Goal: Information Seeking & Learning: Understand process/instructions

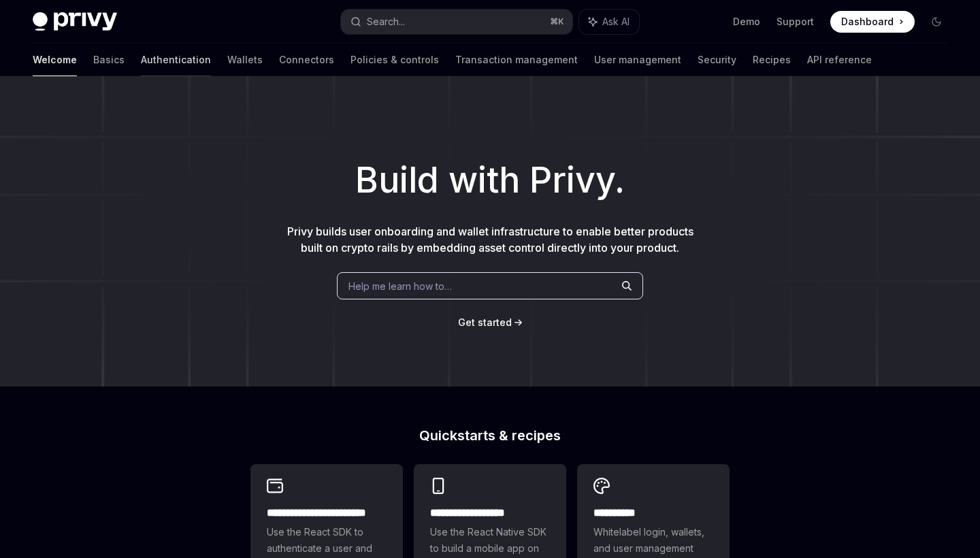
click at [141, 64] on link "Authentication" at bounding box center [176, 60] width 70 height 33
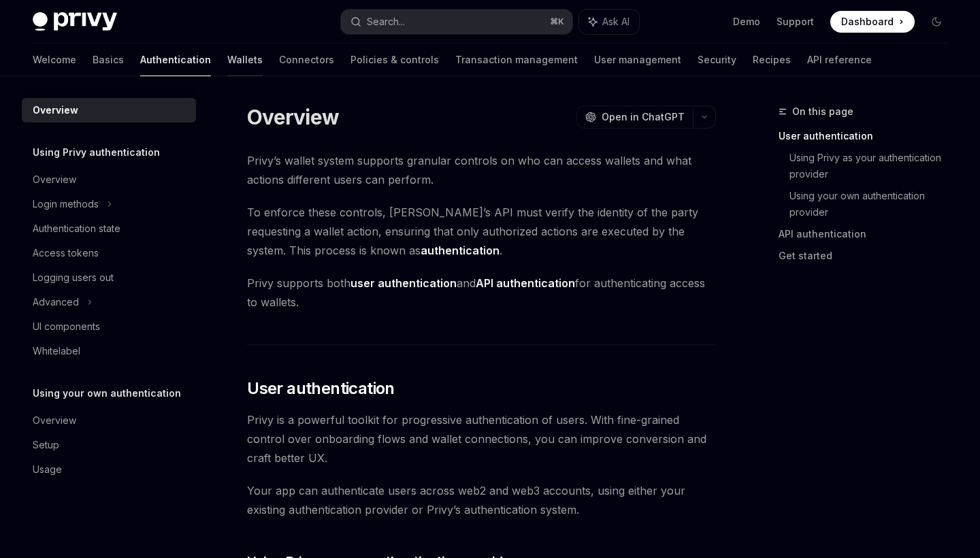
click at [227, 59] on link "Wallets" at bounding box center [244, 60] width 35 height 33
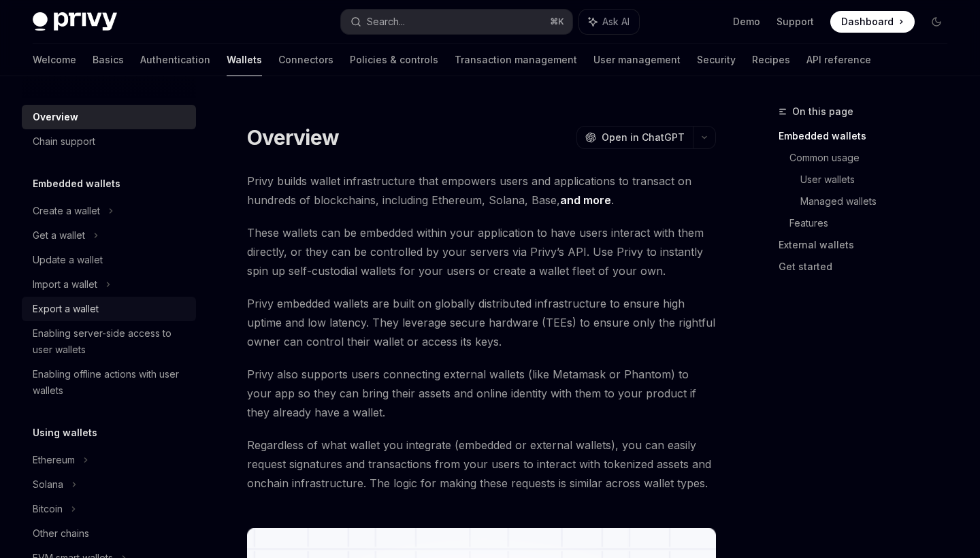
scroll to position [13, 0]
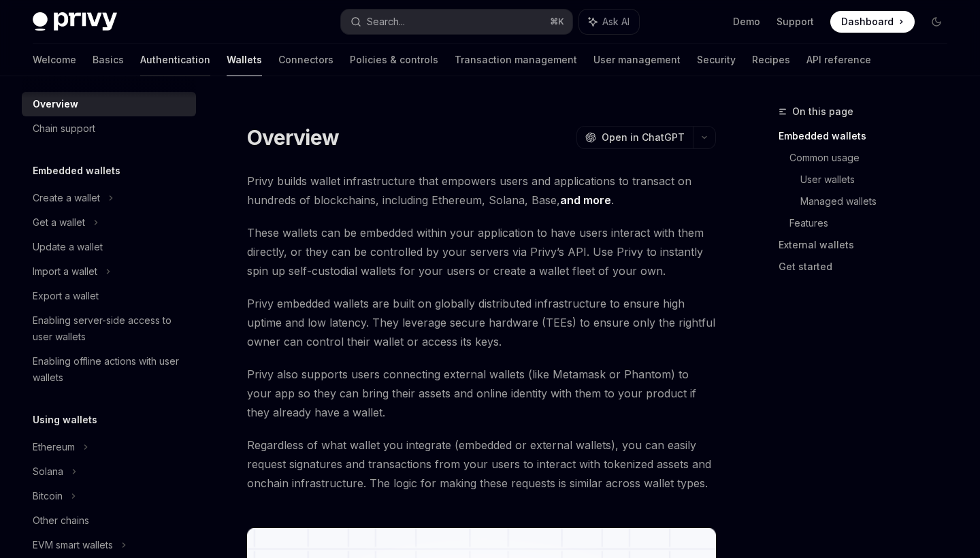
click at [140, 59] on link "Authentication" at bounding box center [175, 60] width 70 height 33
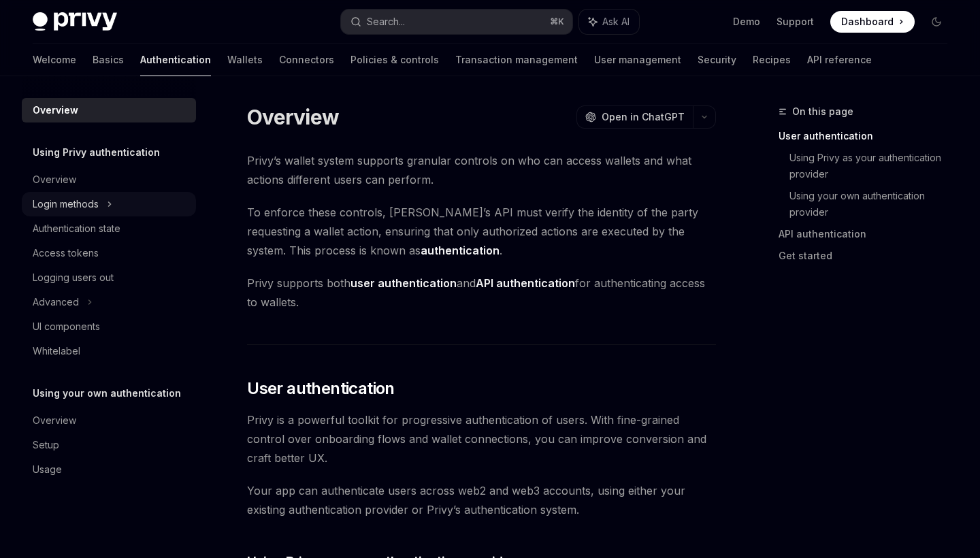
click at [72, 204] on div "Login methods" at bounding box center [66, 204] width 66 height 16
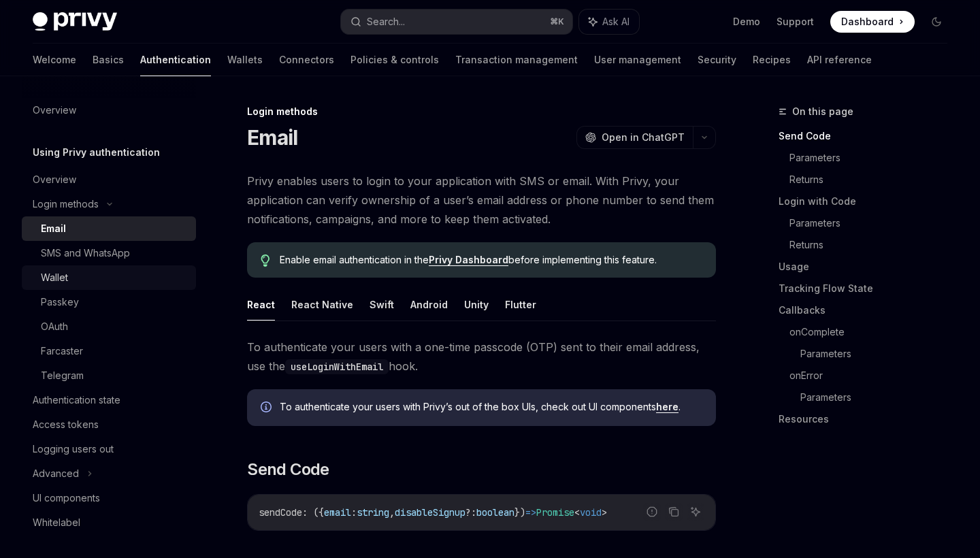
click at [62, 285] on div "Wallet" at bounding box center [54, 278] width 27 height 16
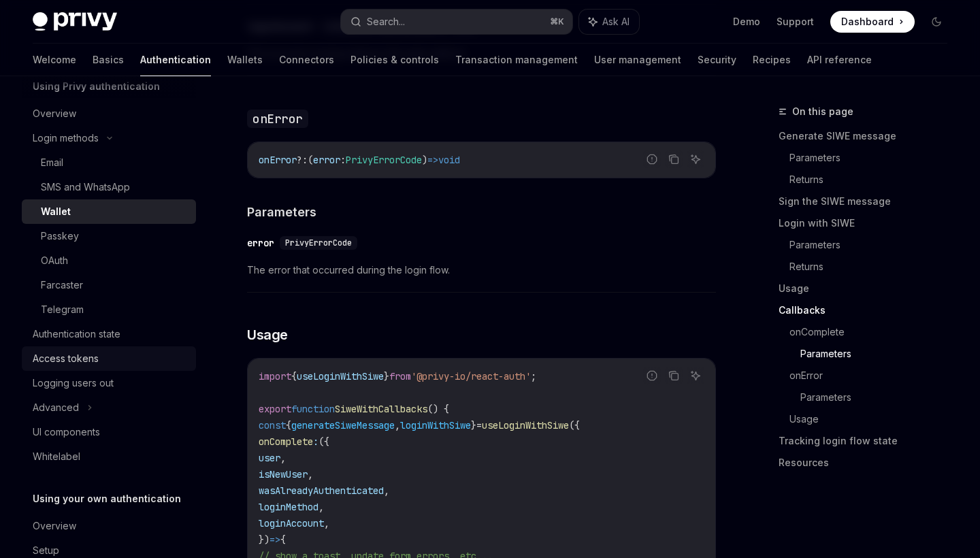
scroll to position [52, 0]
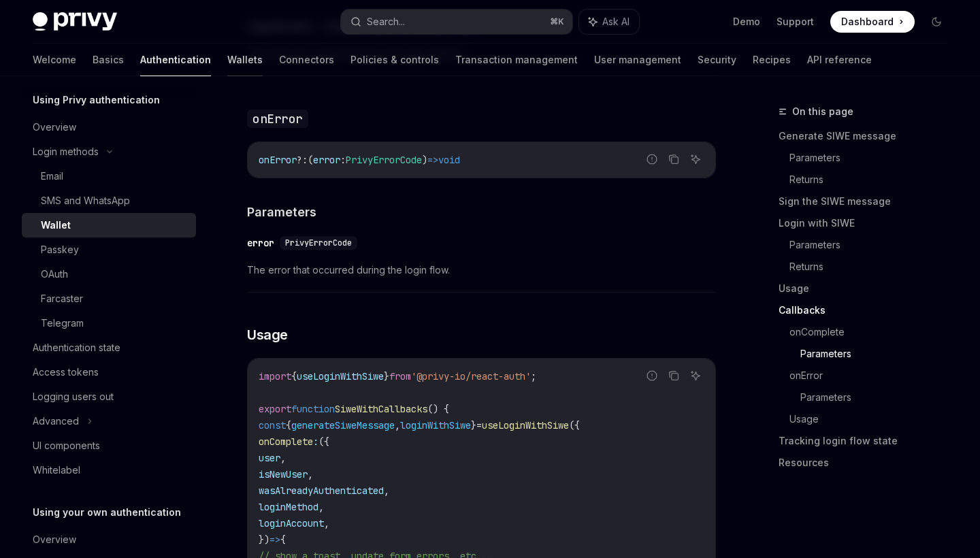
click at [227, 60] on link "Wallets" at bounding box center [244, 60] width 35 height 33
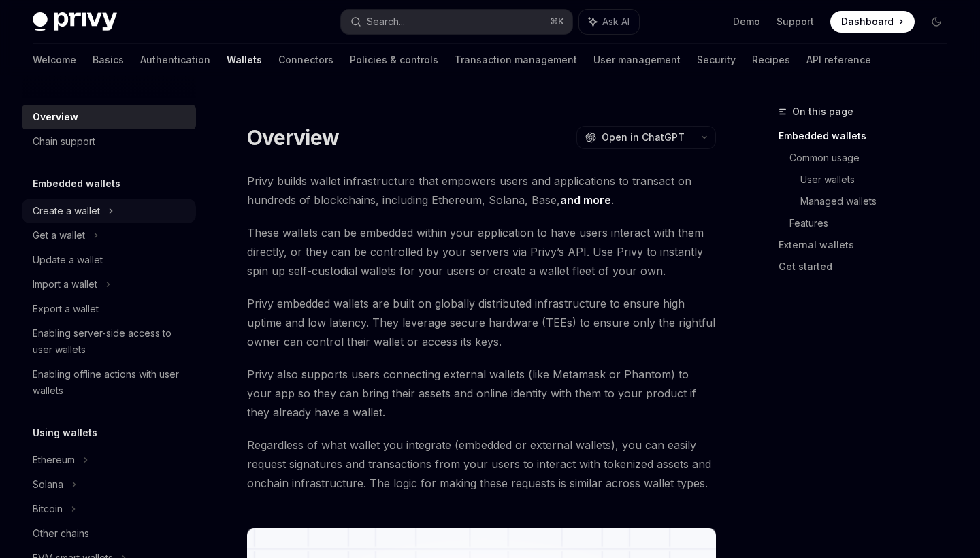
click at [103, 212] on div "Create a wallet" at bounding box center [109, 211] width 174 height 25
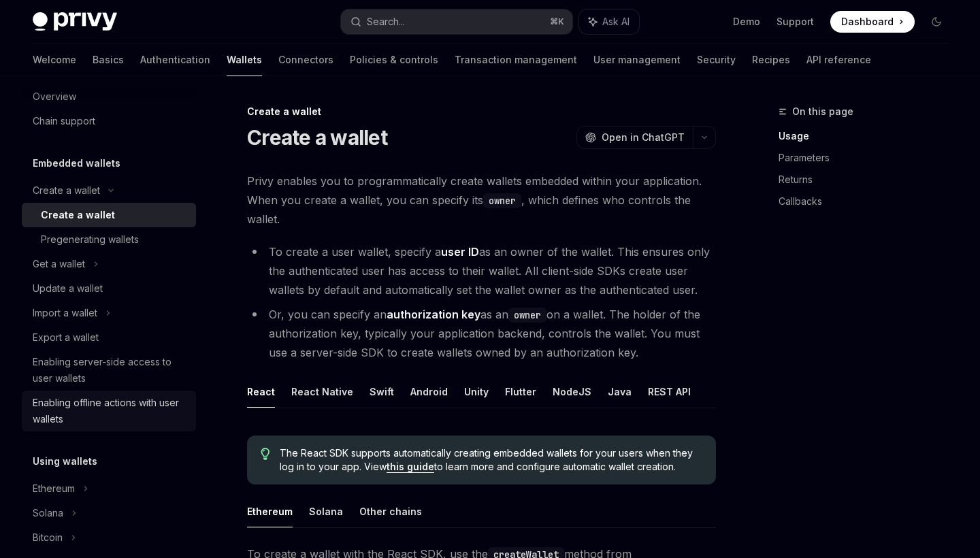
scroll to position [30, 0]
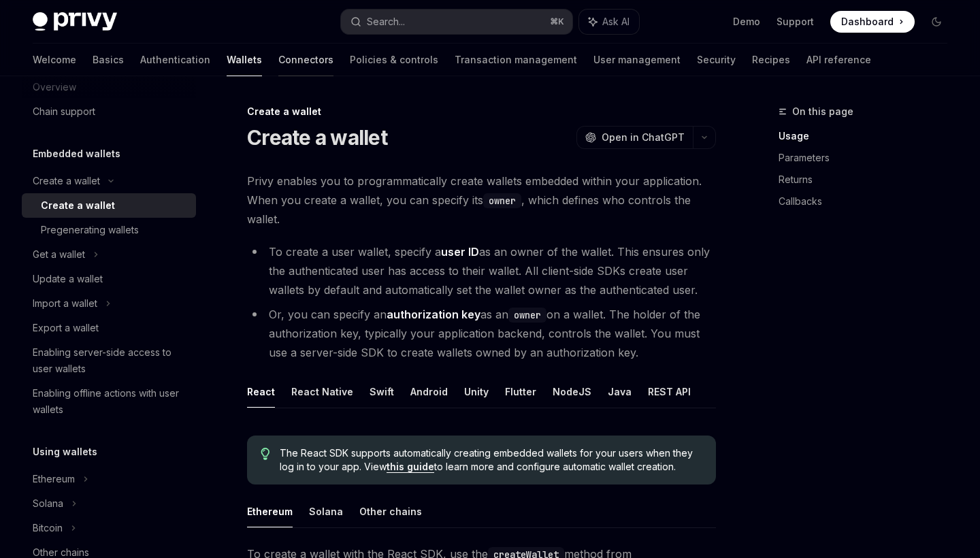
click at [278, 61] on link "Connectors" at bounding box center [305, 60] width 55 height 33
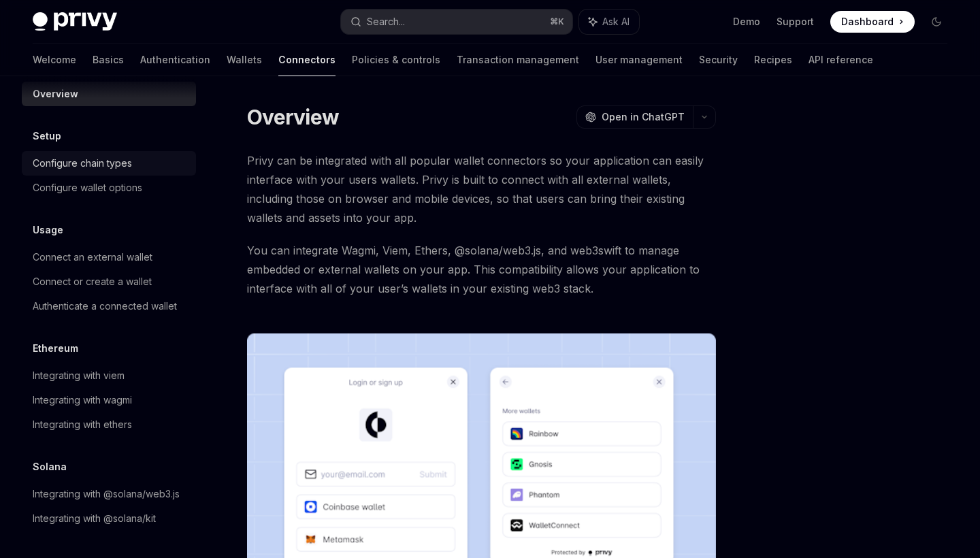
click at [112, 165] on div "Configure chain types" at bounding box center [82, 163] width 99 height 16
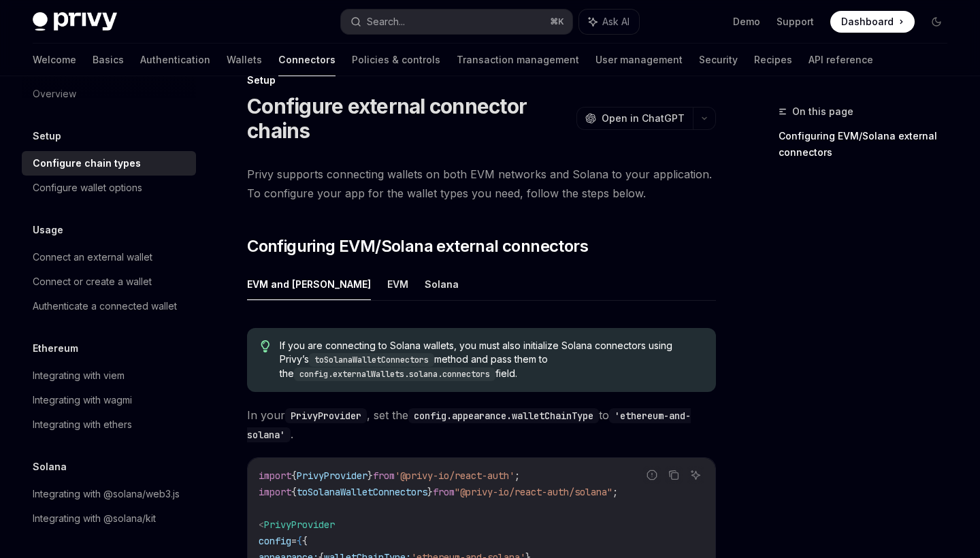
scroll to position [45, 0]
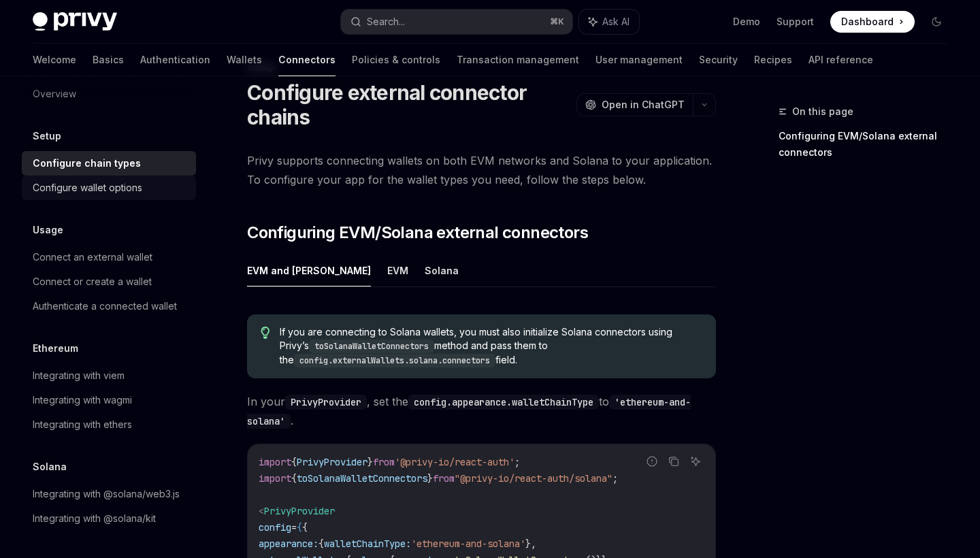
click at [120, 193] on div "Configure wallet options" at bounding box center [88, 188] width 110 height 16
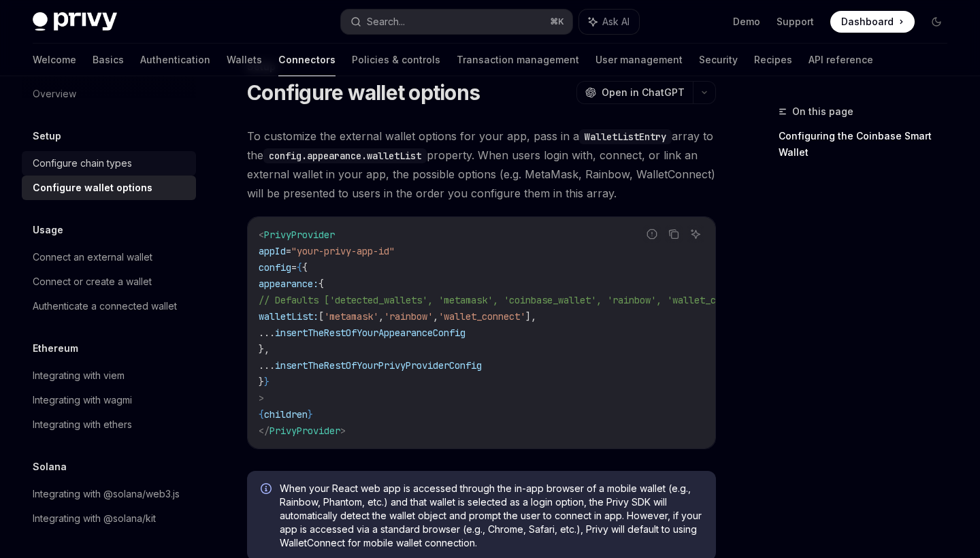
click at [111, 159] on div "Configure chain types" at bounding box center [82, 163] width 99 height 16
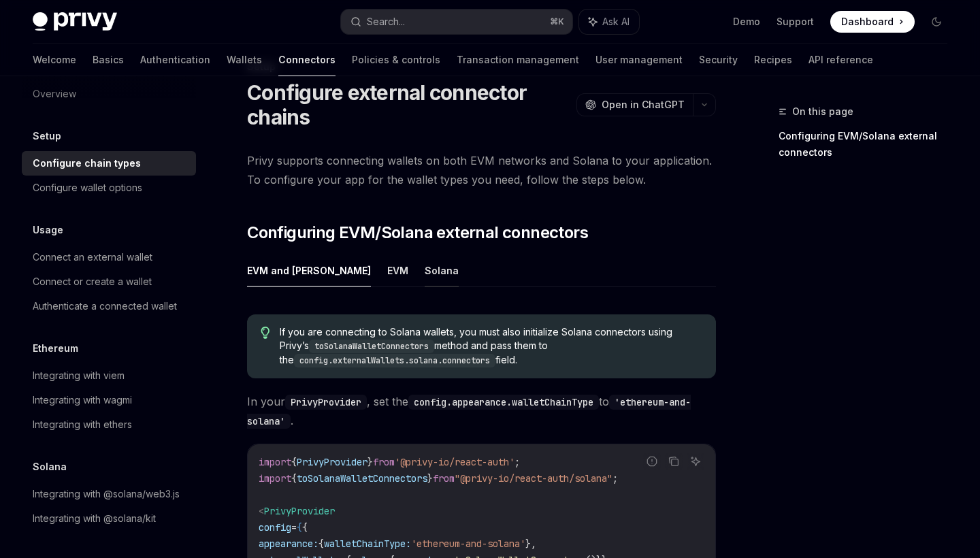
click at [425, 274] on button "Solana" at bounding box center [442, 271] width 34 height 32
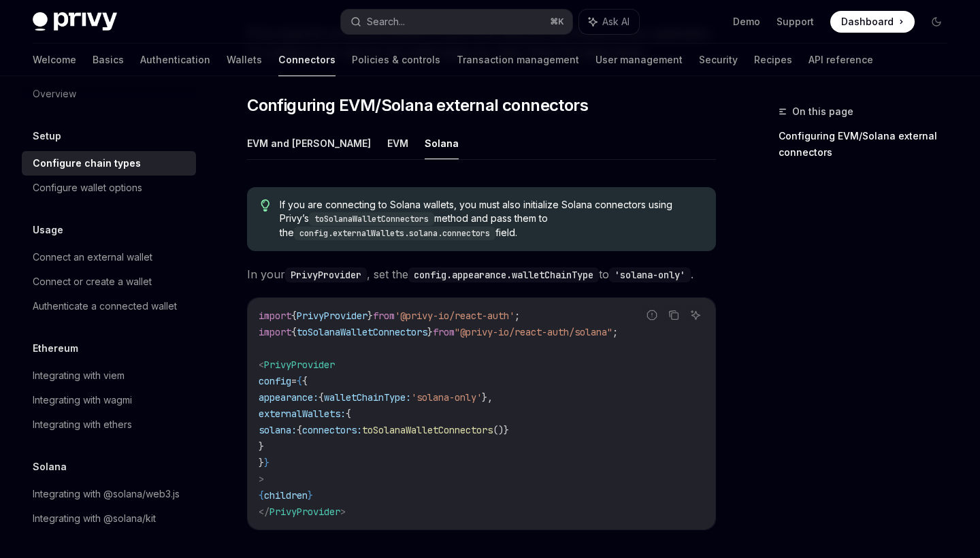
scroll to position [194, 0]
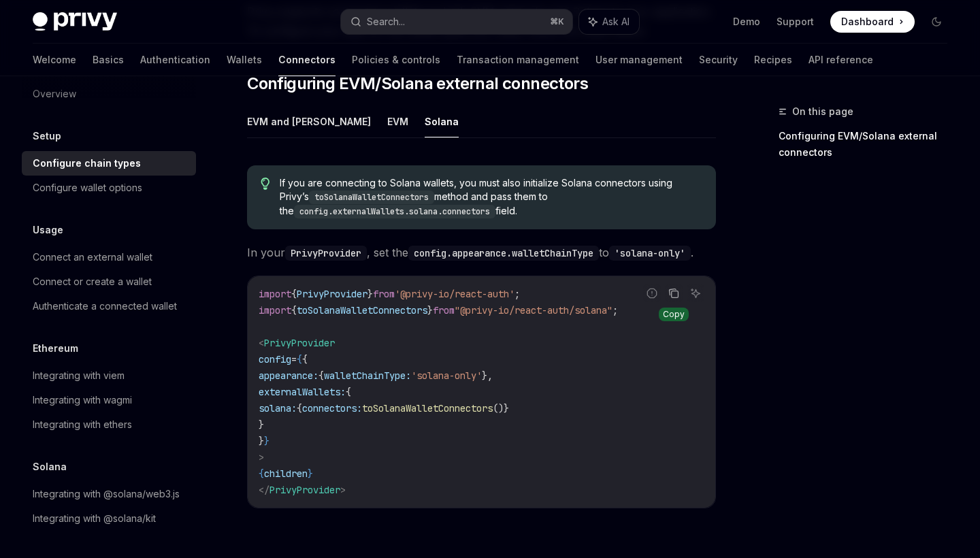
click at [675, 299] on icon "Copy the contents from the code block" at bounding box center [673, 293] width 11 height 11
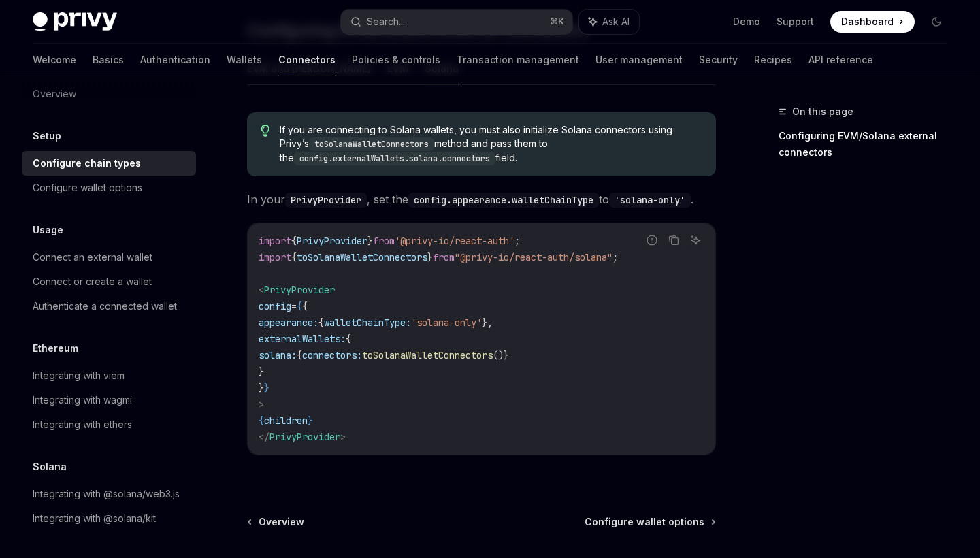
scroll to position [387, 0]
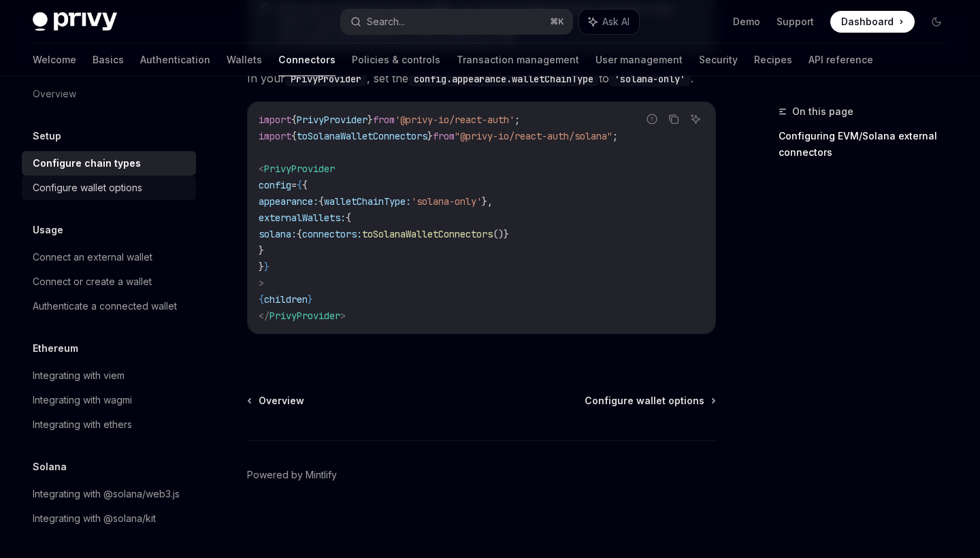
click at [103, 191] on div "Configure wallet options" at bounding box center [88, 188] width 110 height 16
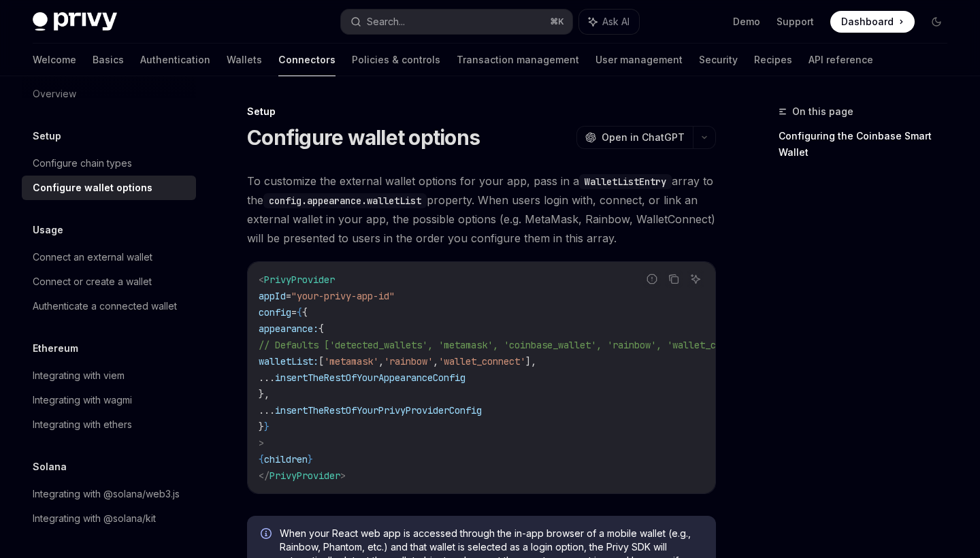
drag, startPoint x: 282, startPoint y: 373, endPoint x: 526, endPoint y: 410, distance: 247.1
click at [526, 410] on code "< PrivyProvider appId = "your-privy-app-id" config = { { appearance: { // Defau…" at bounding box center [526, 378] width 534 height 212
copy code "... insertTheRestOfYourAppearanceConfig }, ... insertTheRestOfYourPrivyProvider…"
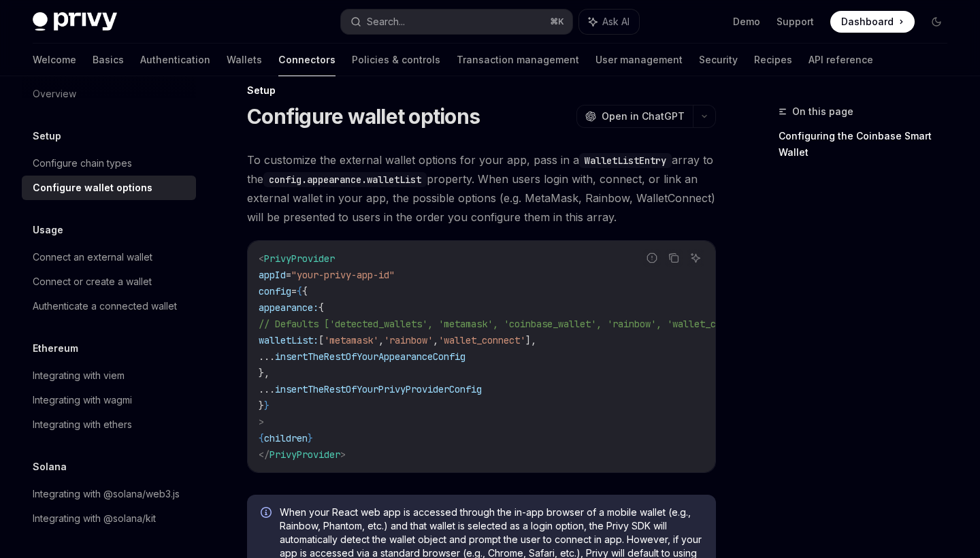
scroll to position [45, 0]
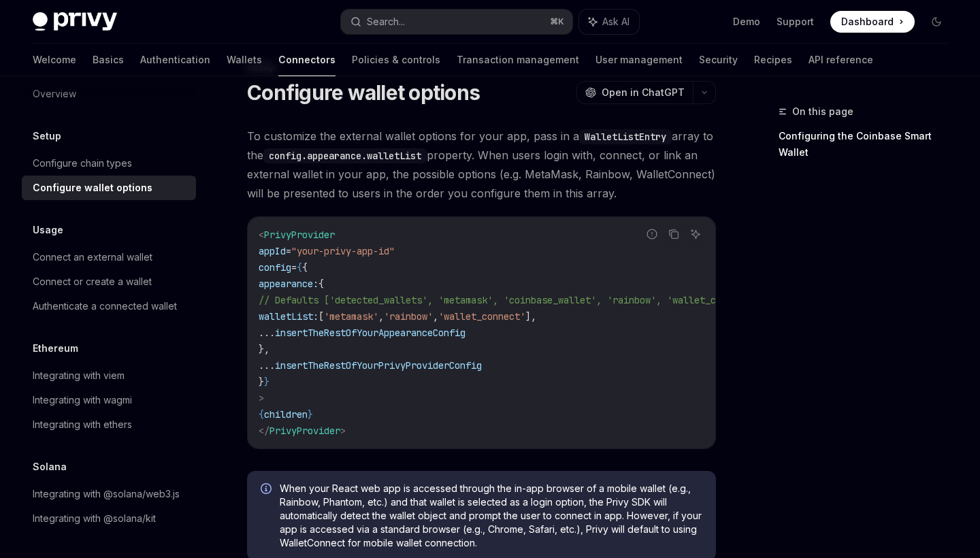
click at [493, 408] on code "< PrivyProvider appId = "your-privy-app-id" config = { { appearance: { // Defau…" at bounding box center [526, 333] width 534 height 212
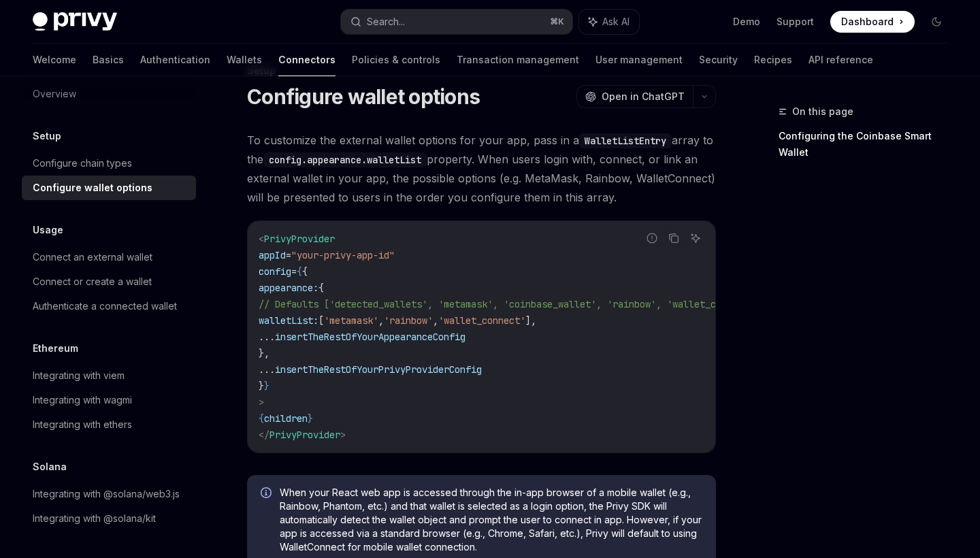
scroll to position [0, 0]
click at [672, 238] on icon "Copy the contents from the code block" at bounding box center [673, 238] width 11 height 11
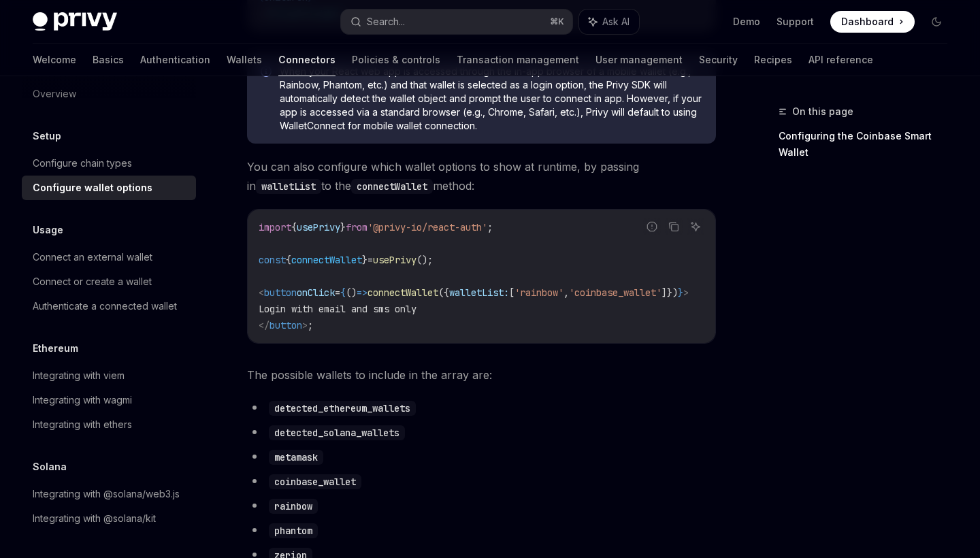
scroll to position [455, 0]
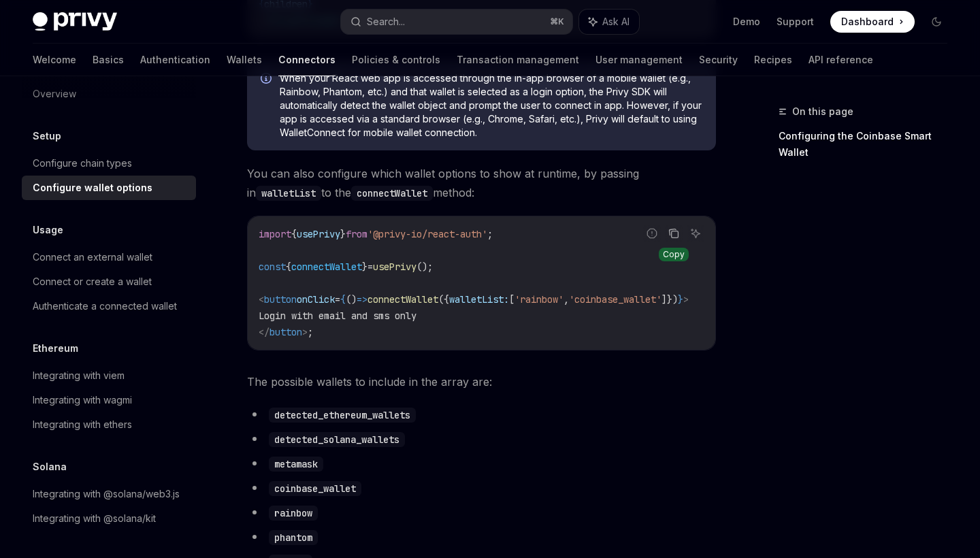
click at [679, 229] on button "Copy the contents from the code block" at bounding box center [674, 234] width 18 height 18
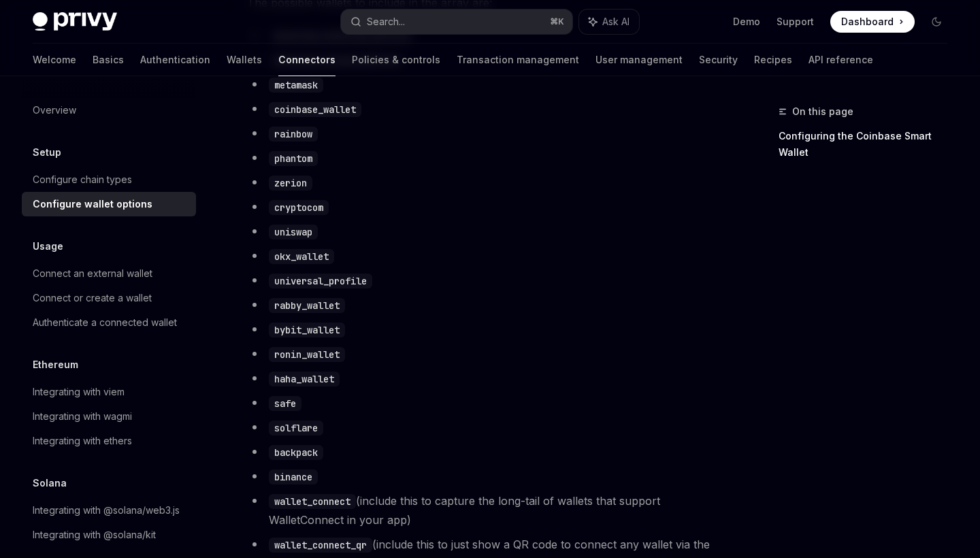
scroll to position [0, 0]
click at [140, 61] on link "Authentication" at bounding box center [175, 60] width 70 height 33
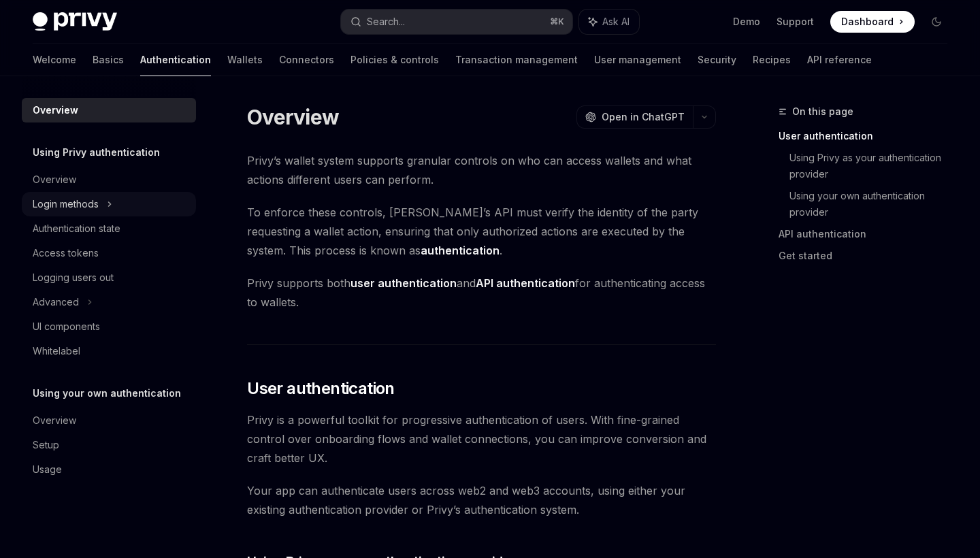
click at [108, 210] on icon at bounding box center [109, 204] width 5 height 16
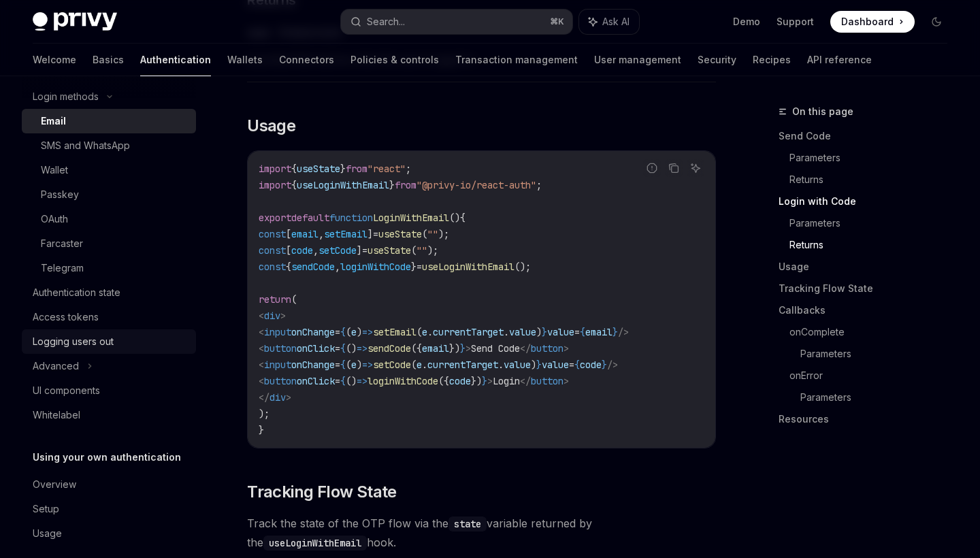
scroll to position [38, 0]
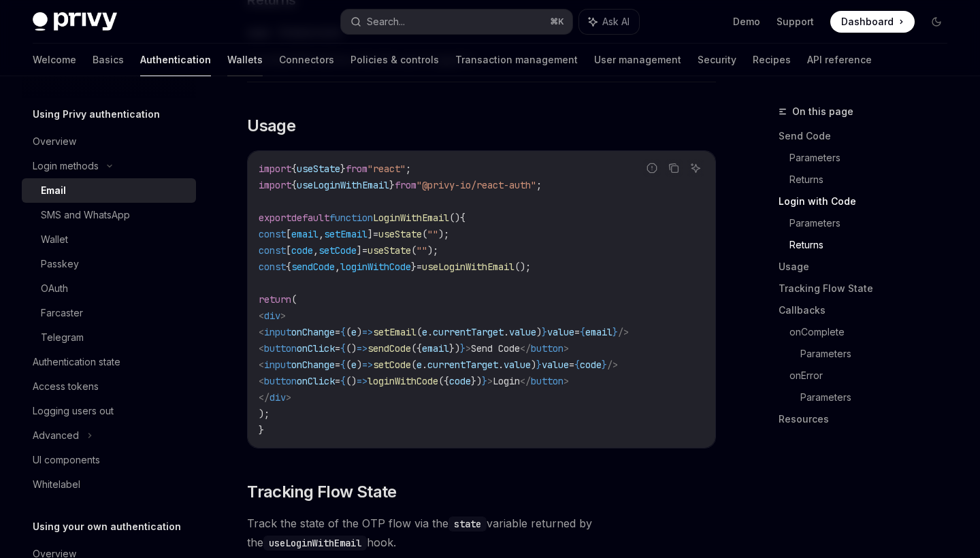
click at [227, 61] on link "Wallets" at bounding box center [244, 60] width 35 height 33
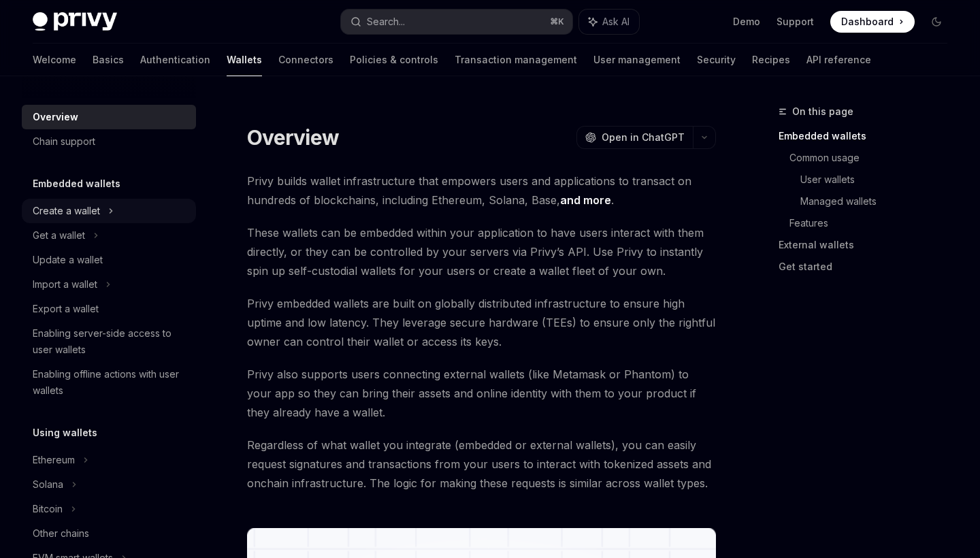
click at [90, 210] on div "Create a wallet" at bounding box center [66, 211] width 67 height 16
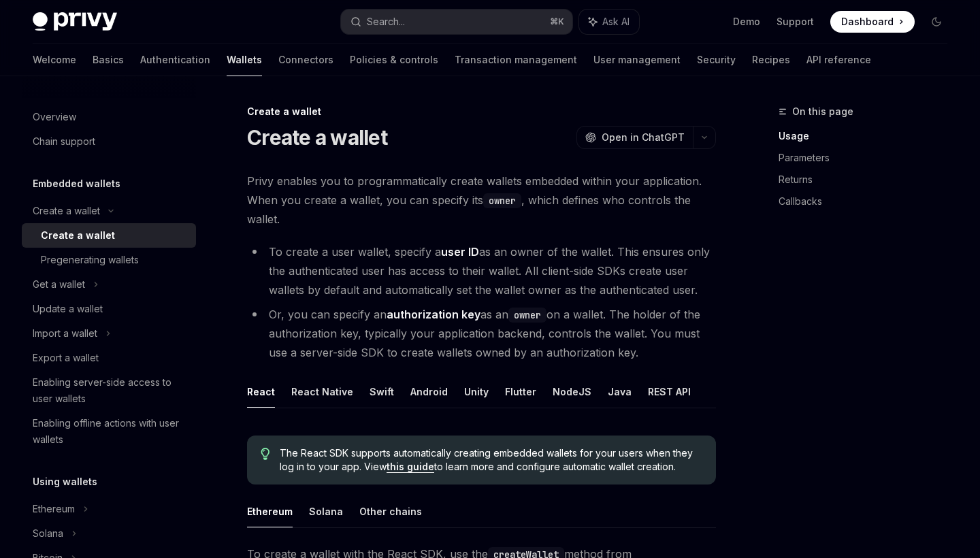
click at [78, 236] on div "Create a wallet" at bounding box center [78, 235] width 74 height 16
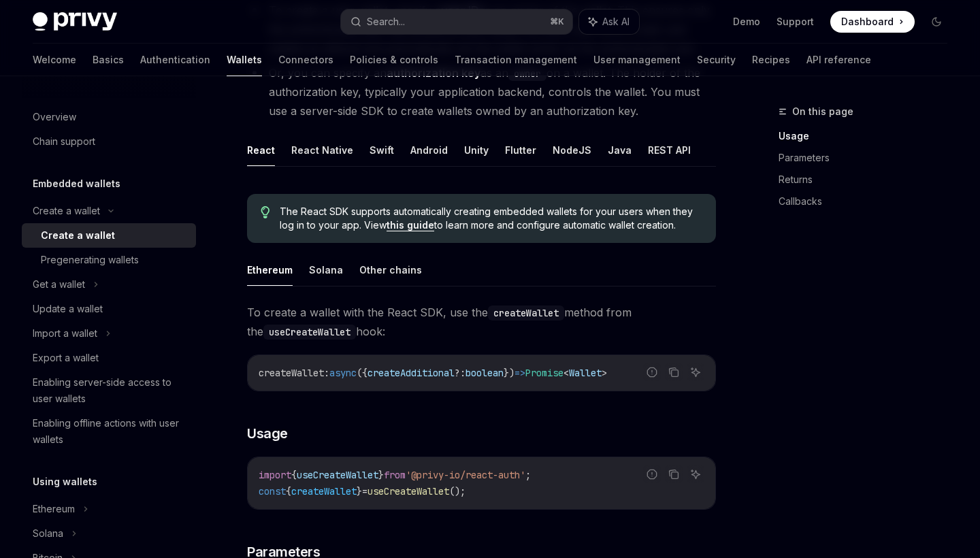
scroll to position [263, 0]
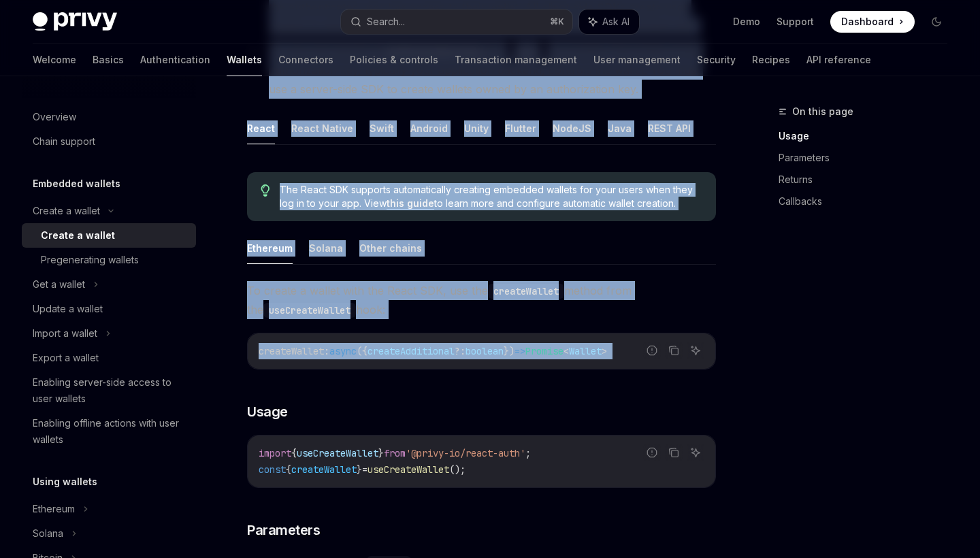
drag, startPoint x: 248, startPoint y: 157, endPoint x: 413, endPoint y: 373, distance: 272.0
click at [413, 373] on div "Privy enables you to programmatically create wallets embedded within your appli…" at bounding box center [481, 552] width 469 height 1289
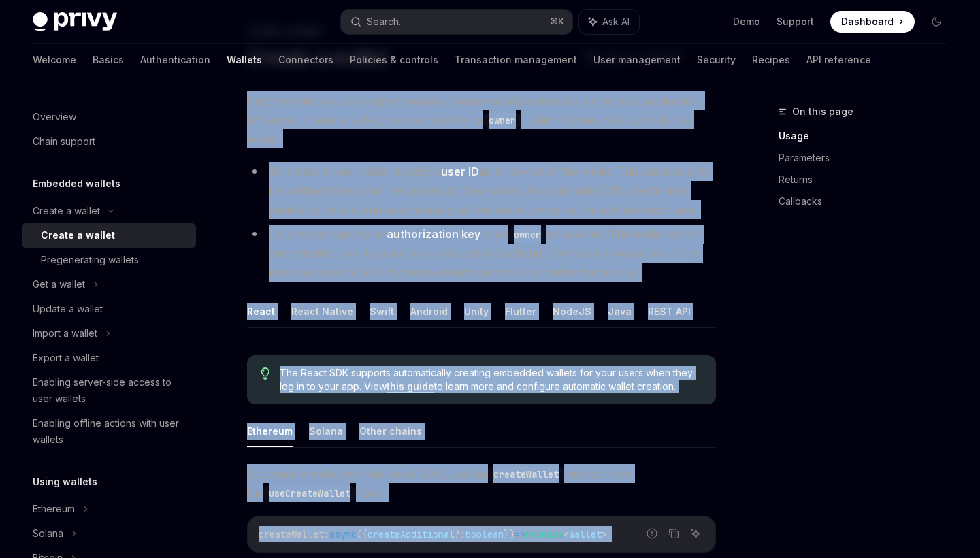
scroll to position [0, 0]
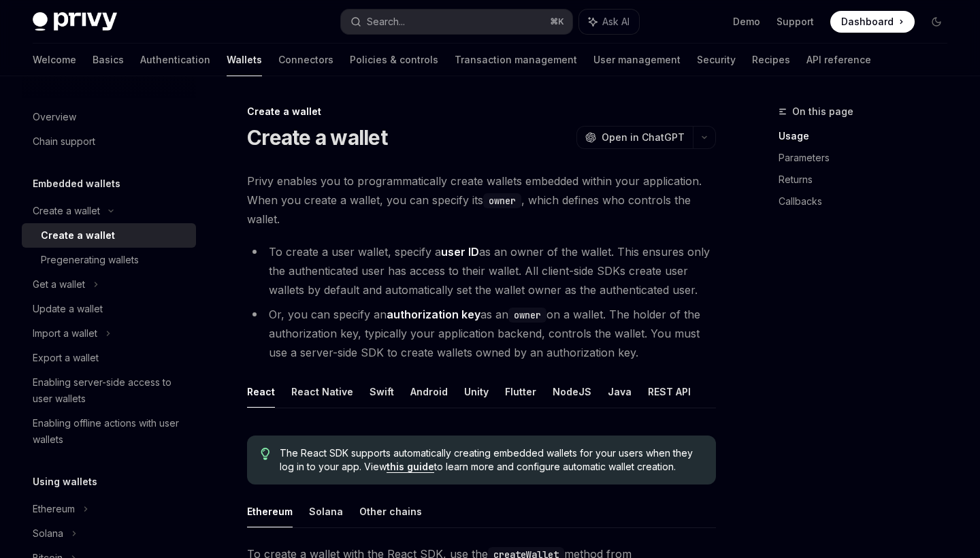
click at [335, 179] on span "Privy enables you to programmatically create wallets embedded within your appli…" at bounding box center [481, 200] width 469 height 57
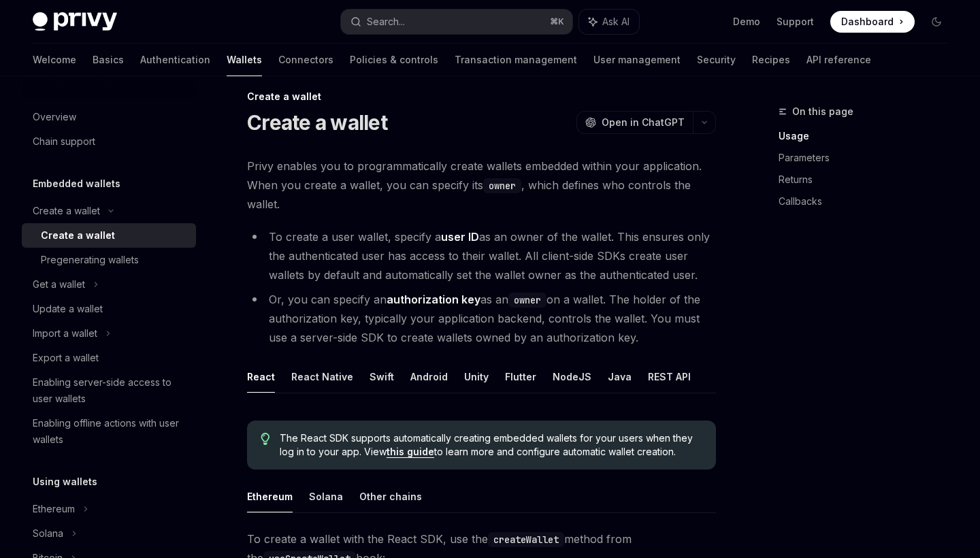
scroll to position [46, 0]
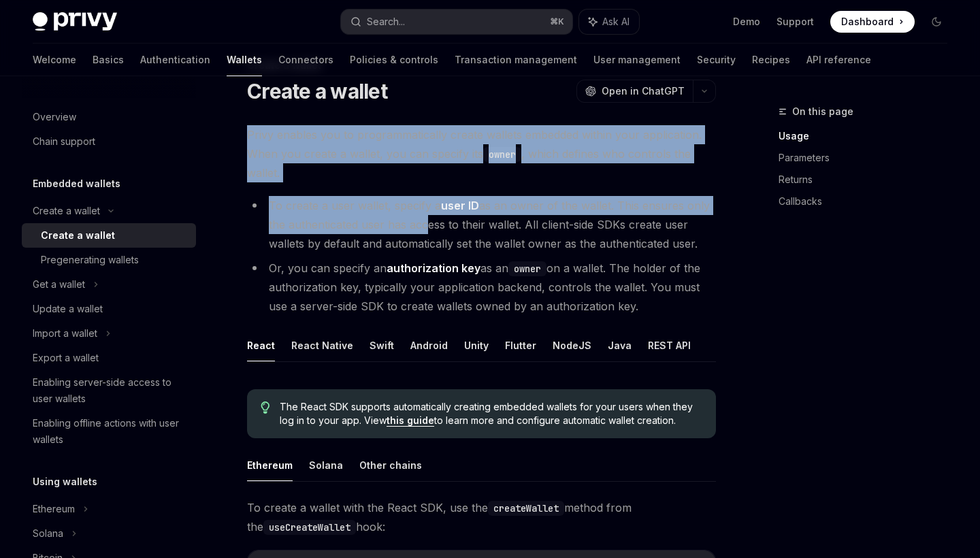
drag, startPoint x: 248, startPoint y: 131, endPoint x: 420, endPoint y: 221, distance: 193.6
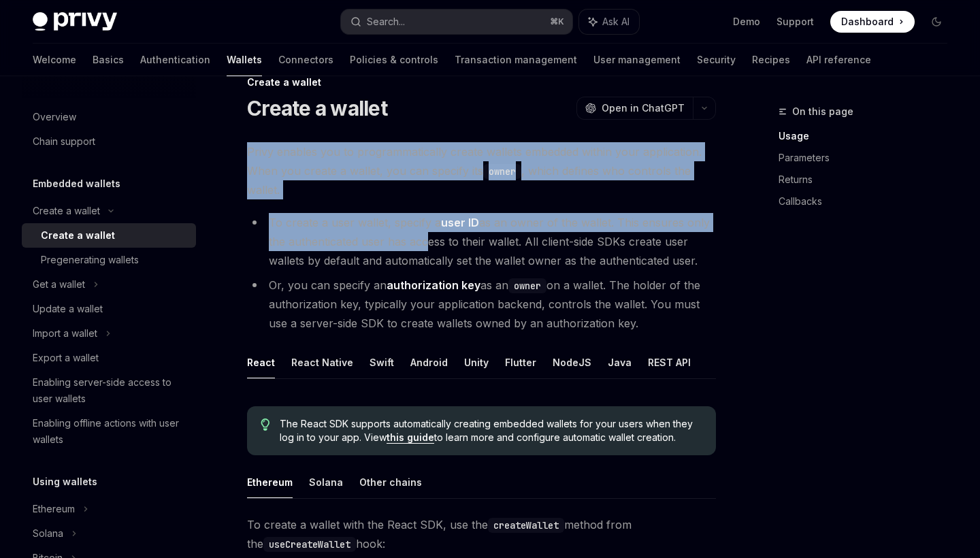
scroll to position [0, 0]
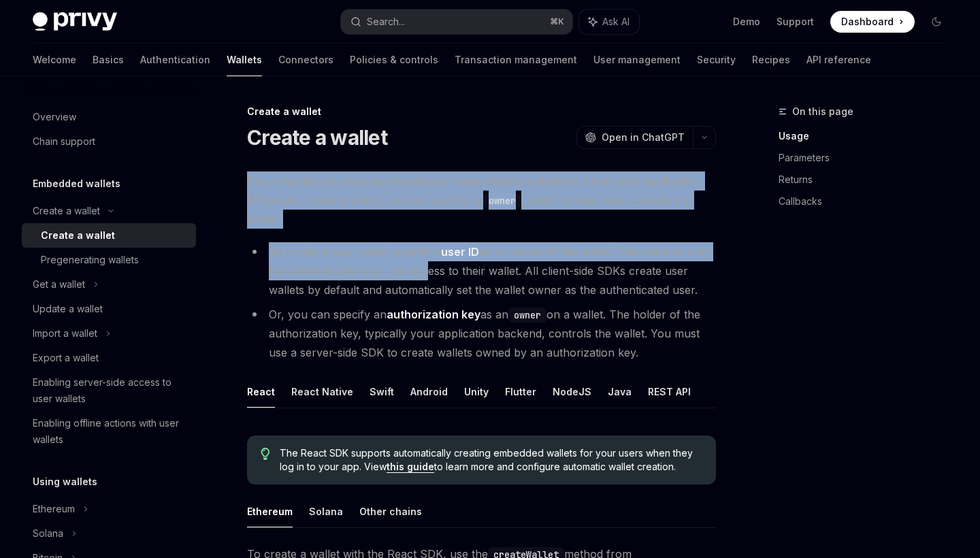
click at [384, 224] on span "Privy enables you to programmatically create wallets embedded within your appli…" at bounding box center [481, 200] width 469 height 57
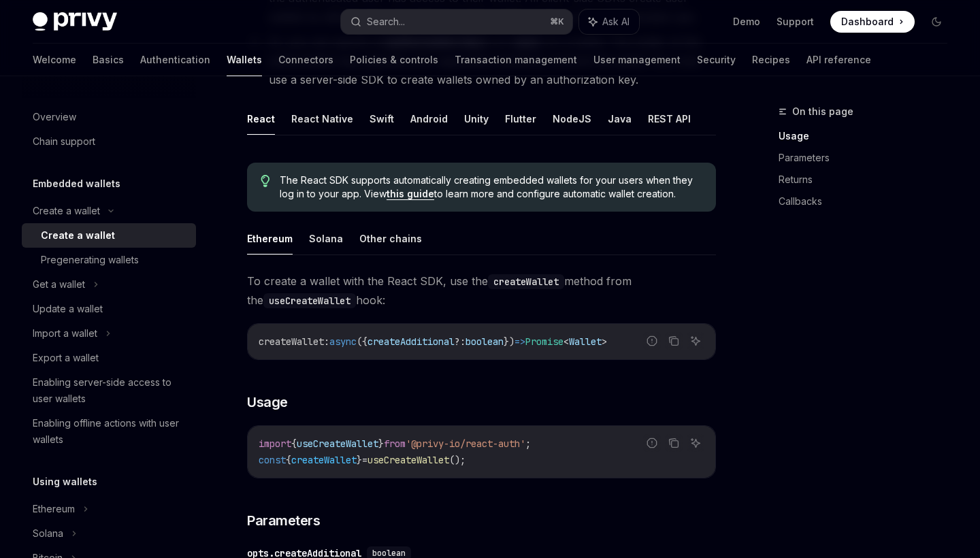
scroll to position [283, 0]
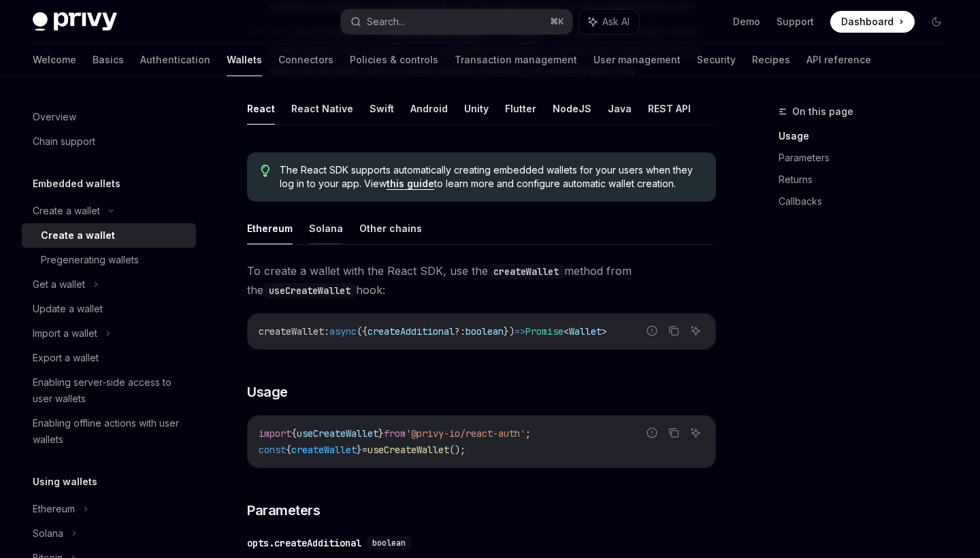
click at [331, 233] on button "Solana" at bounding box center [326, 228] width 34 height 32
type textarea "*"
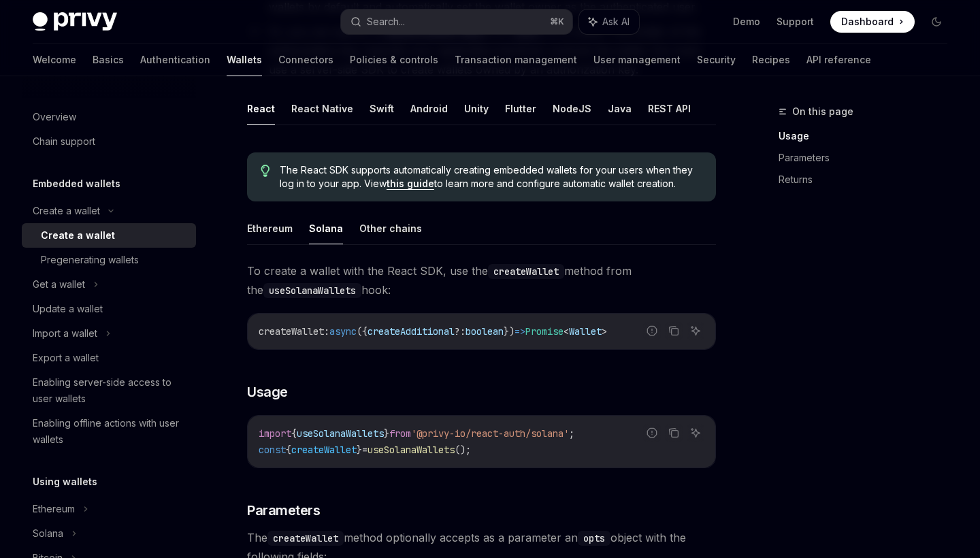
scroll to position [283, 0]
click at [670, 331] on icon "Copy the contents from the code block" at bounding box center [673, 330] width 7 height 6
click at [675, 435] on icon "Copy the contents from the code block" at bounding box center [673, 432] width 11 height 11
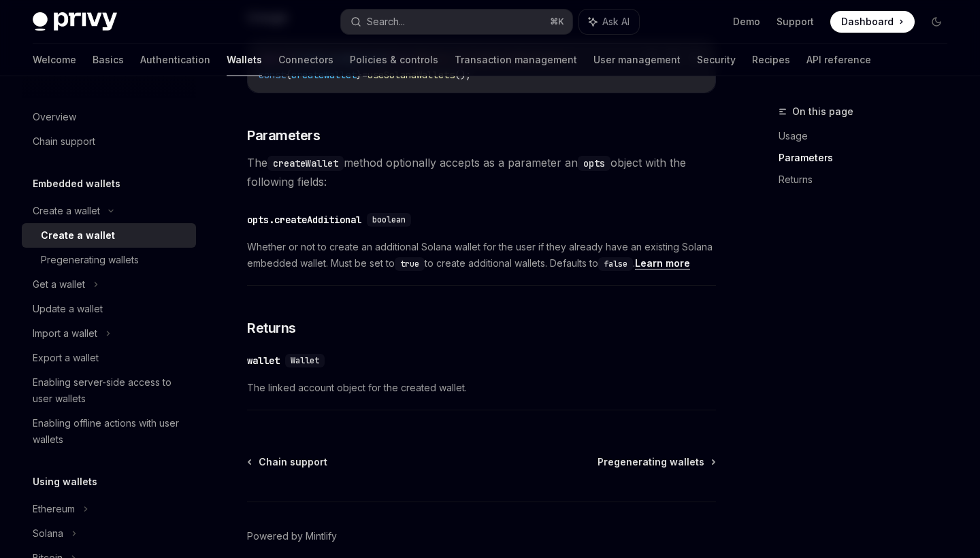
scroll to position [632, 0]
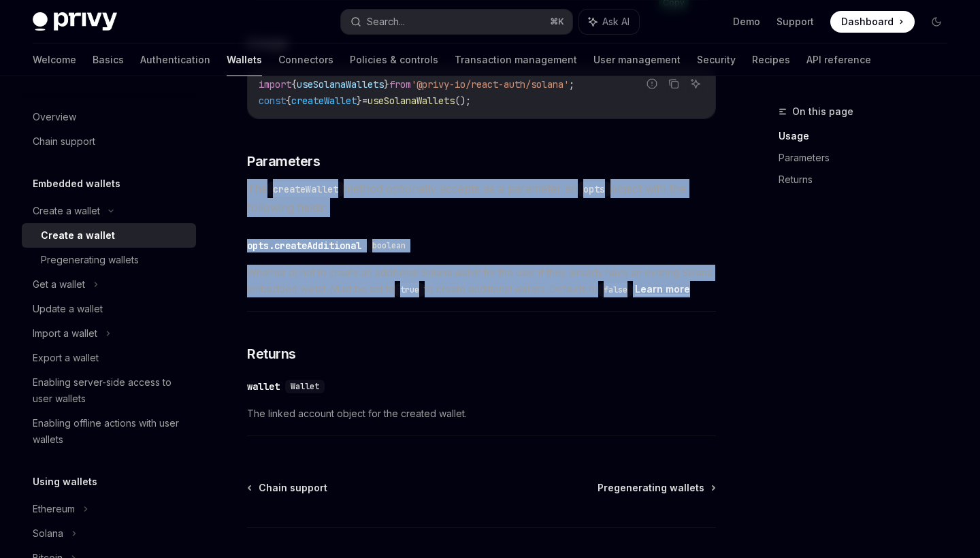
drag, startPoint x: 249, startPoint y: 188, endPoint x: 712, endPoint y: 295, distance: 475.0
click at [712, 295] on div "To create a wallet with the React SDK, use the createWallet method from the use…" at bounding box center [481, 177] width 469 height 531
copy div "The createWallet method optionally accepts as a parameter an opts object with t…"
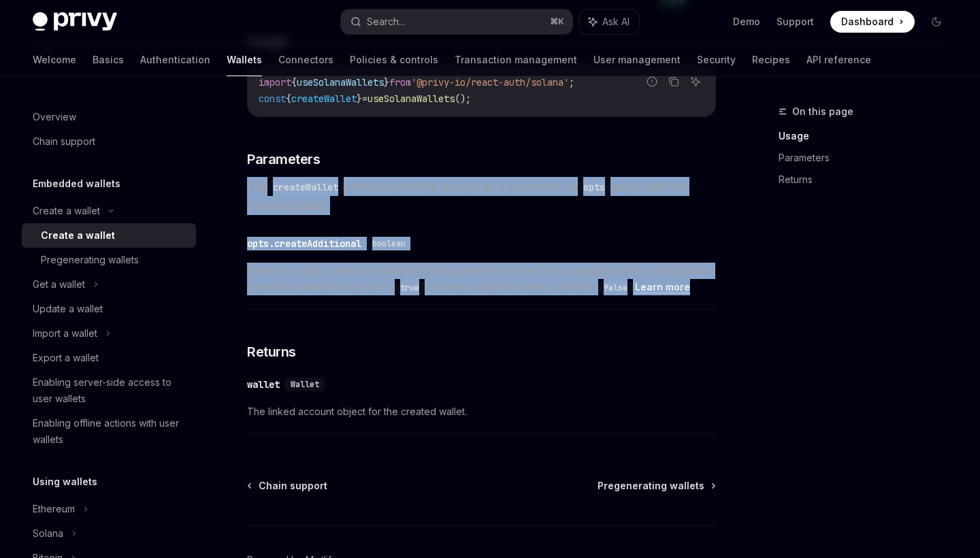
scroll to position [630, 0]
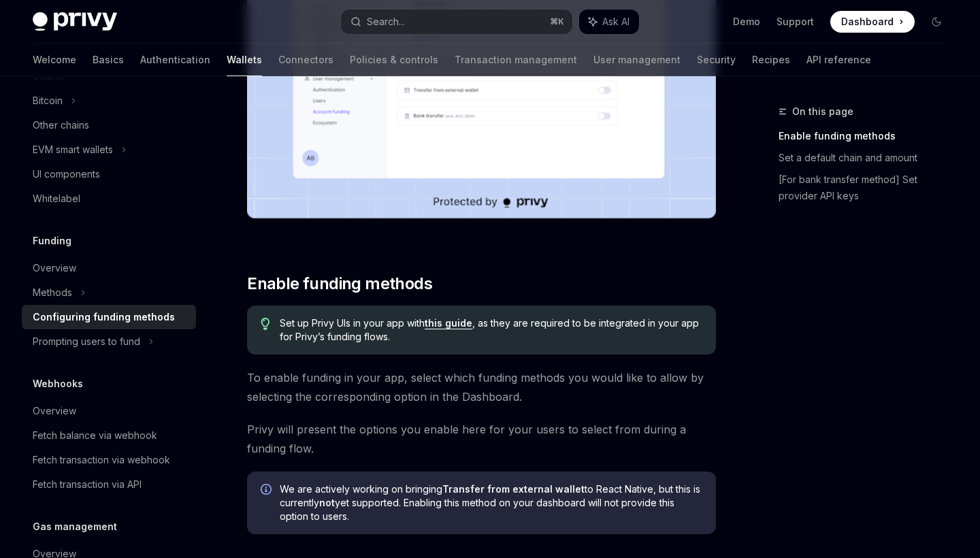
scroll to position [383, 0]
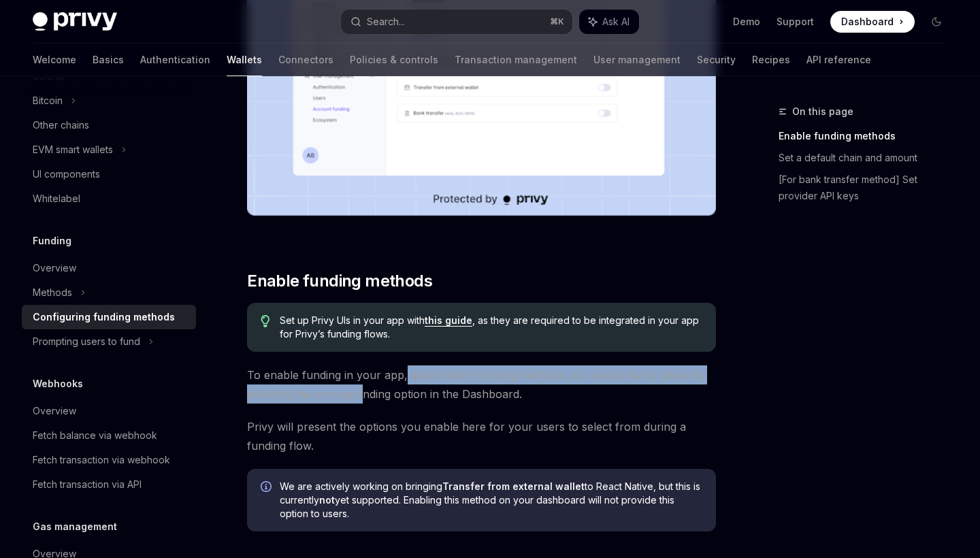
drag, startPoint x: 403, startPoint y: 374, endPoint x: 365, endPoint y: 392, distance: 42.0
click at [365, 392] on span "To enable funding in your app, select which funding methods you would like to a…" at bounding box center [481, 385] width 469 height 38
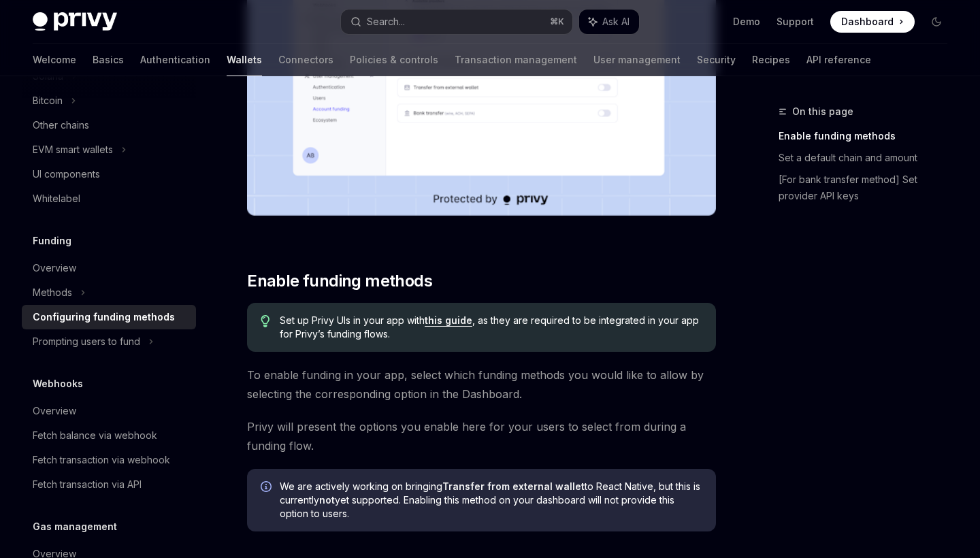
click at [393, 392] on span "To enable funding in your app, select which funding methods you would like to a…" at bounding box center [481, 385] width 469 height 38
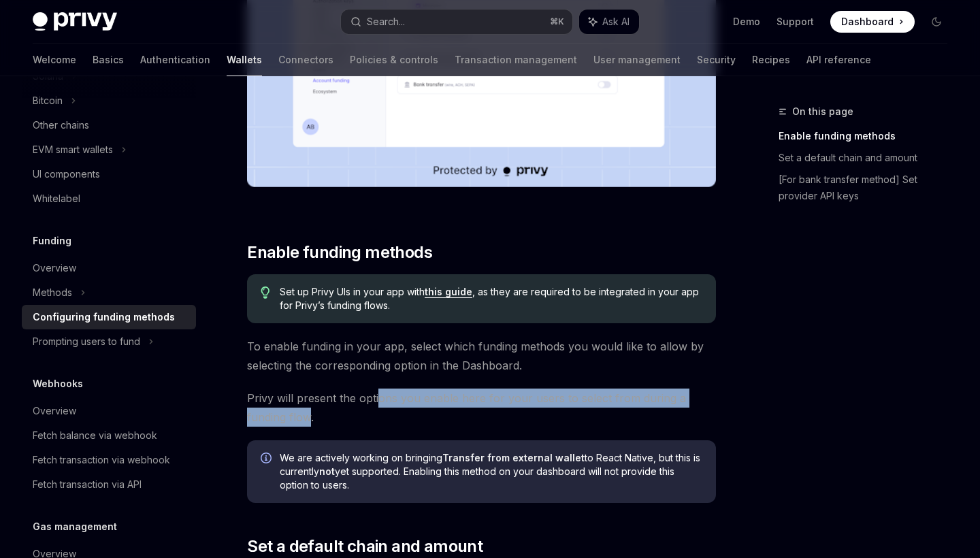
drag, startPoint x: 378, startPoint y: 402, endPoint x: 307, endPoint y: 420, distance: 73.1
click at [307, 420] on span "Privy will present the options you enable here for your users to select from du…" at bounding box center [481, 408] width 469 height 38
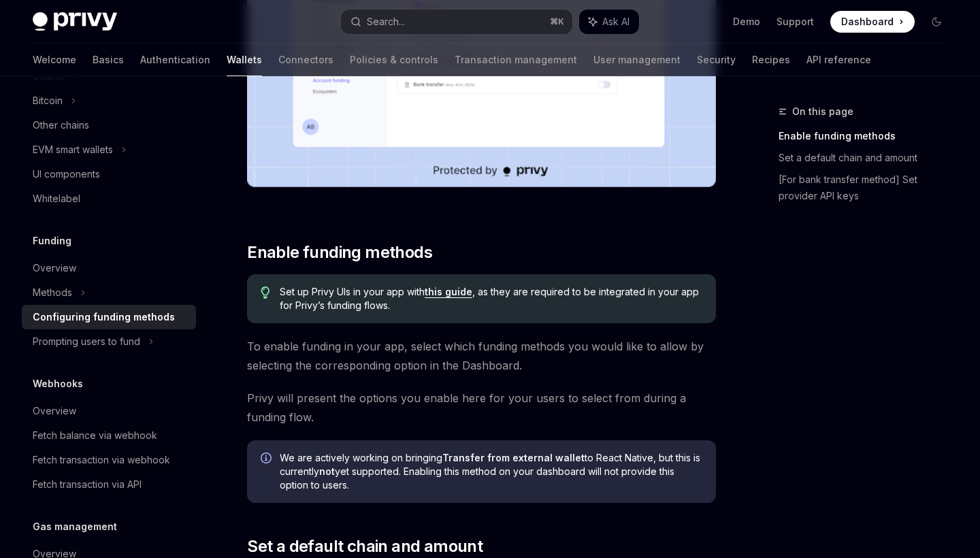
click at [334, 402] on span "Privy will present the options you enable here for your users to select from du…" at bounding box center [481, 408] width 469 height 38
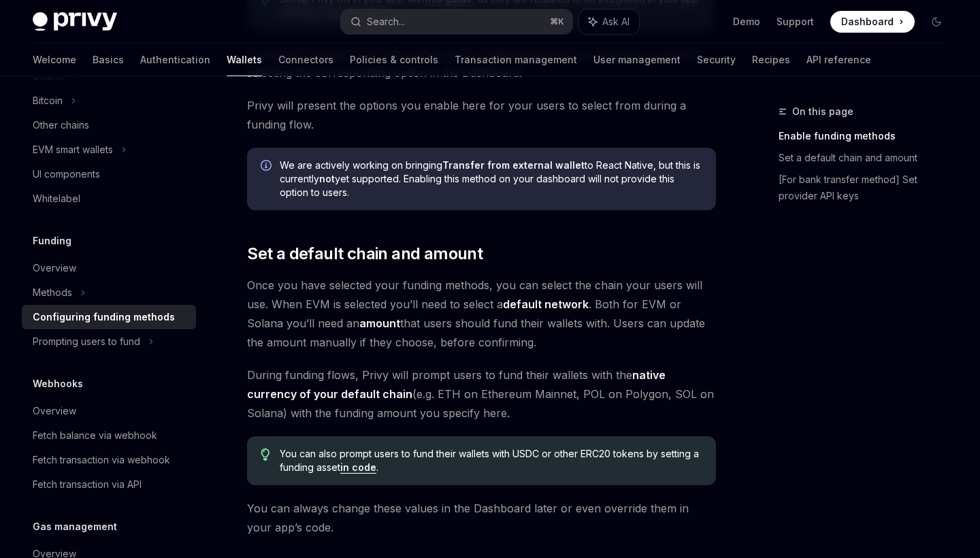
scroll to position [725, 0]
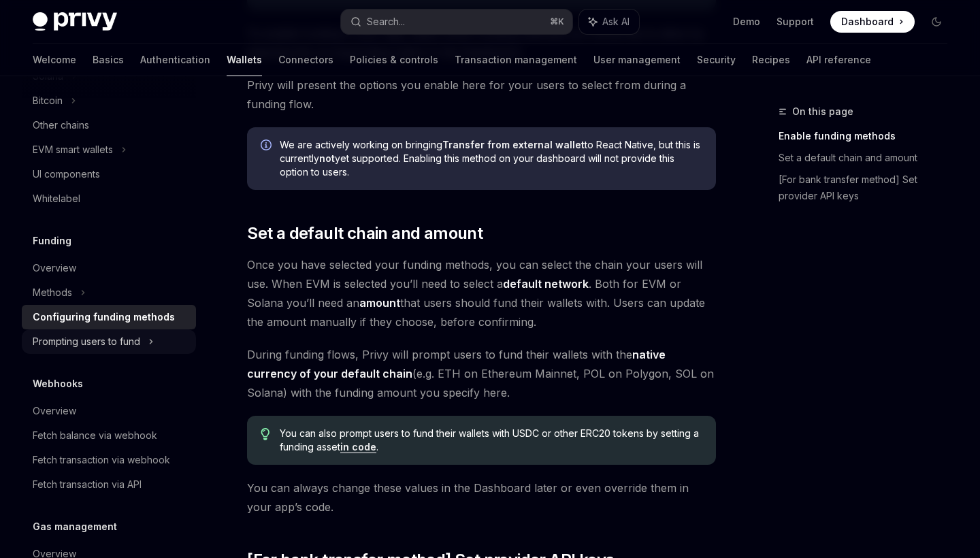
click at [133, 345] on div "Prompting users to fund" at bounding box center [87, 342] width 108 height 16
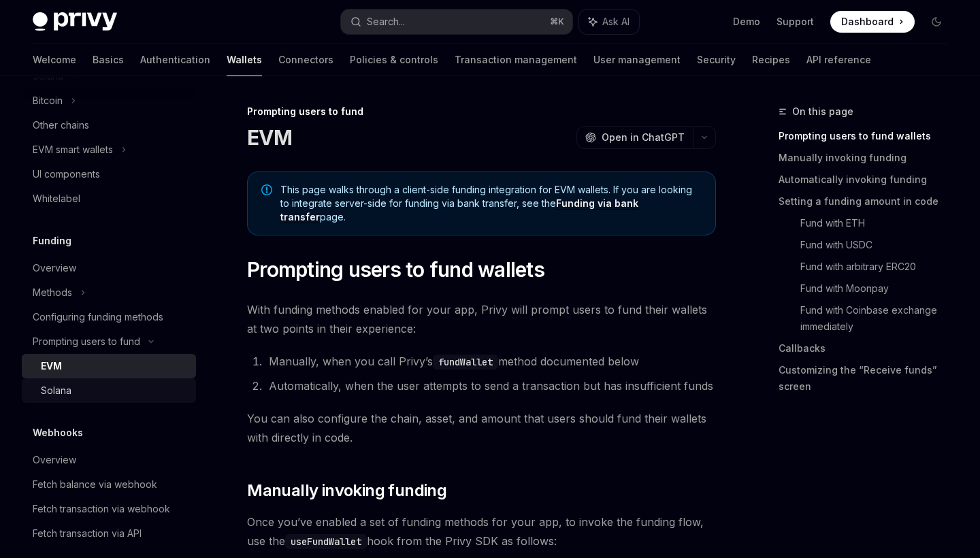
click at [59, 389] on div "Solana" at bounding box center [56, 391] width 31 height 16
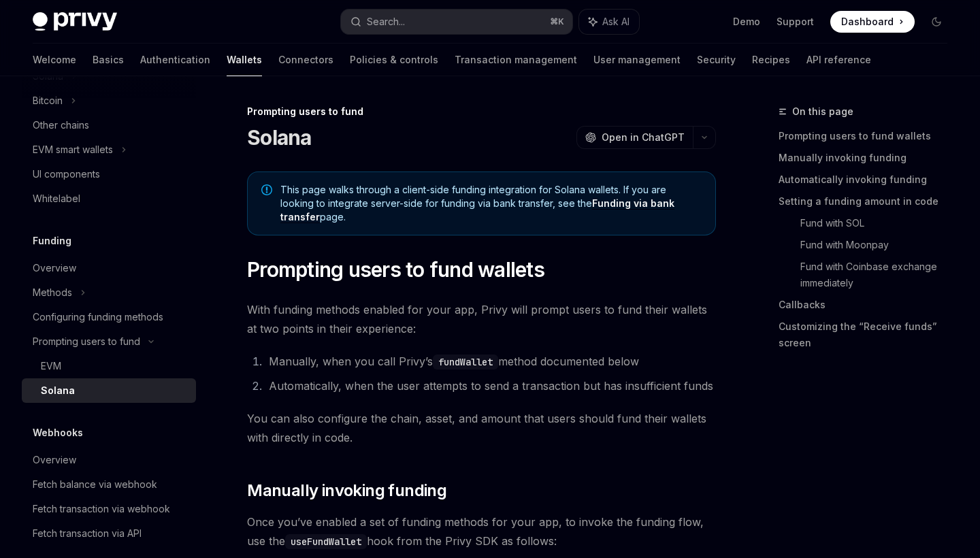
type textarea "*"
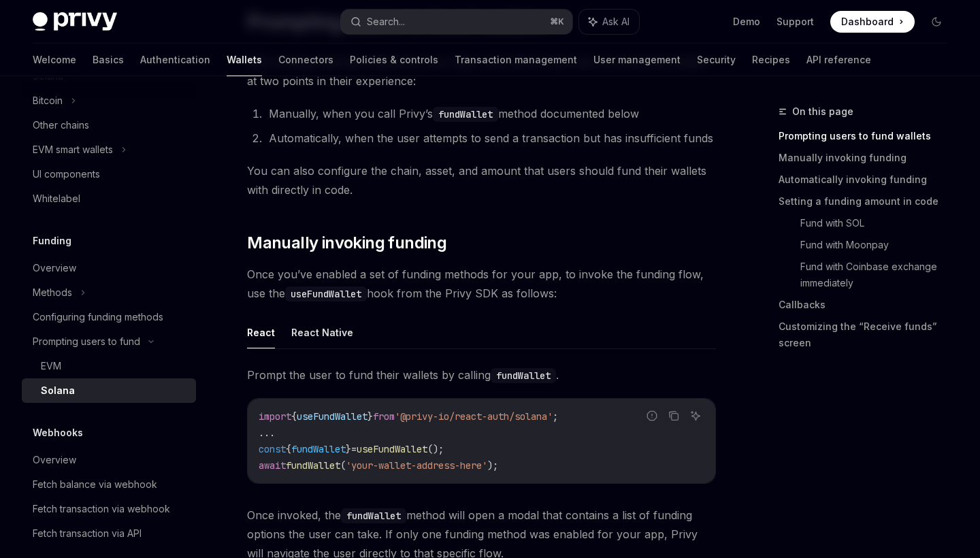
scroll to position [253, 0]
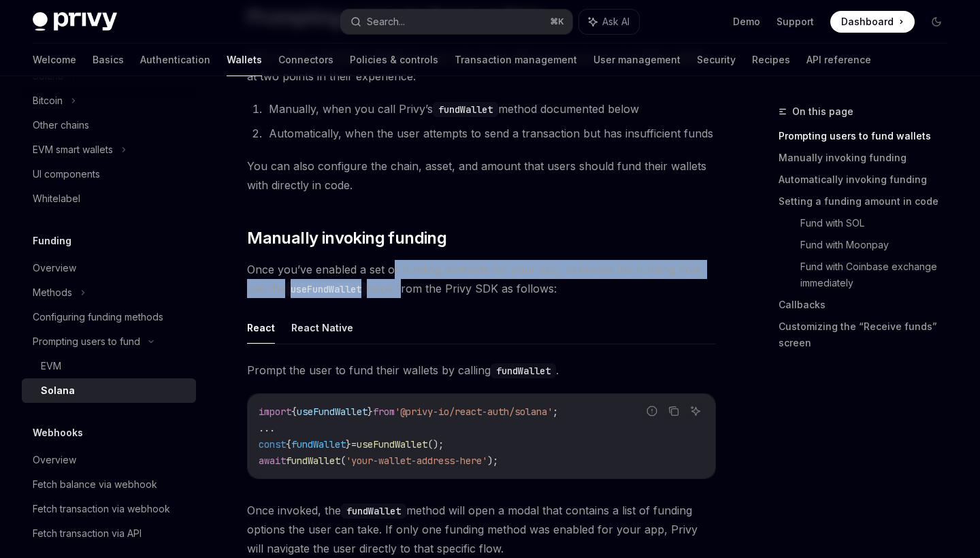
drag, startPoint x: 394, startPoint y: 271, endPoint x: 404, endPoint y: 288, distance: 19.8
click at [404, 288] on span "Once you’ve enabled a set of funding methods for your app, to invoke the fundin…" at bounding box center [481, 279] width 469 height 38
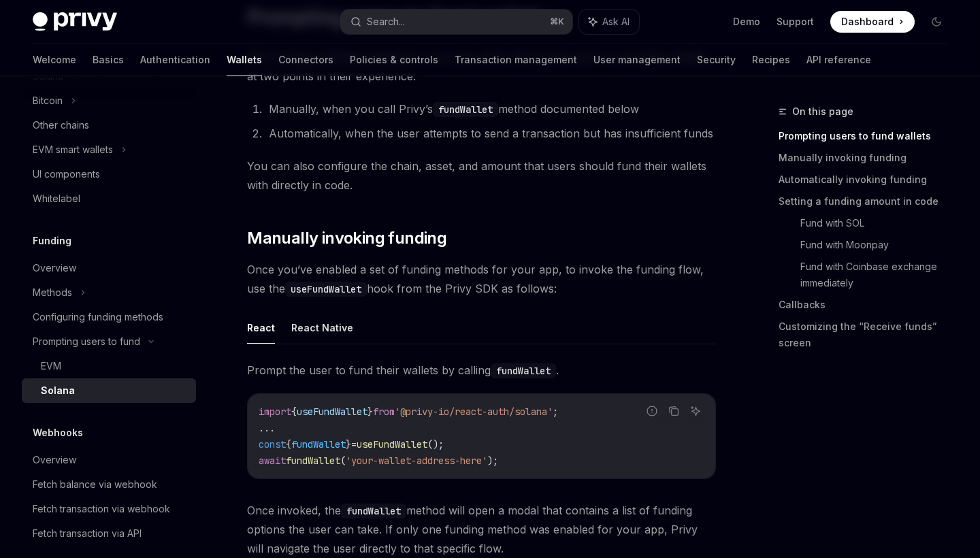
click at [442, 285] on span "Once you’ve enabled a set of funding methods for your app, to invoke the fundin…" at bounding box center [481, 279] width 469 height 38
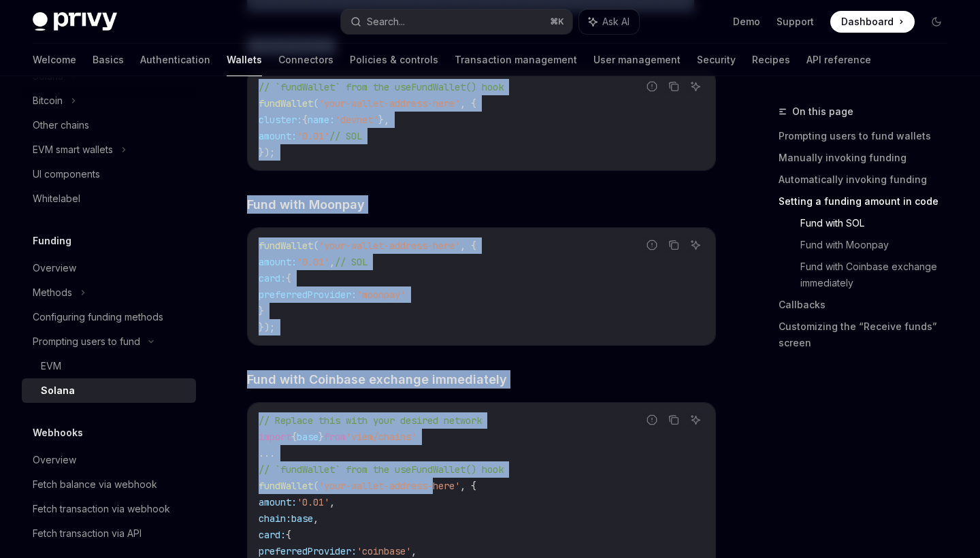
scroll to position [1637, 0]
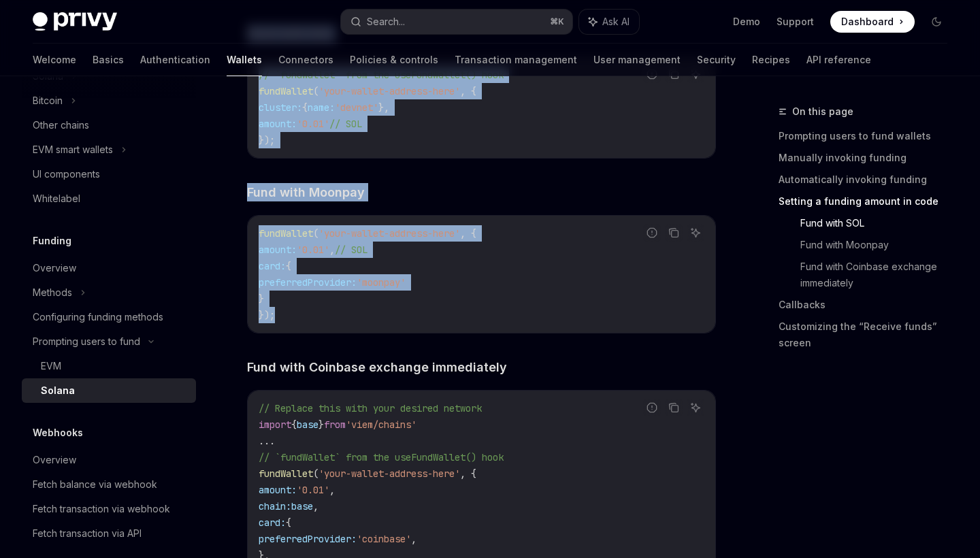
drag, startPoint x: 248, startPoint y: 308, endPoint x: 437, endPoint y: 329, distance: 189.7
click at [437, 329] on div "This page walks through a client-side funding integration for Solana wallets. I…" at bounding box center [481, 446] width 469 height 3822
copy div "With funding methods enabled for your app, Privy will prompt users to fund thei…"
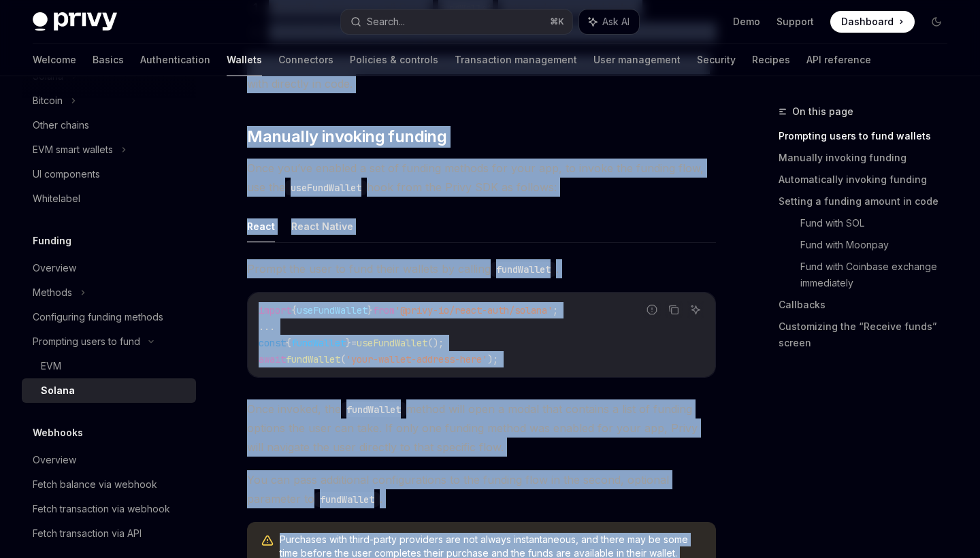
scroll to position [323, 0]
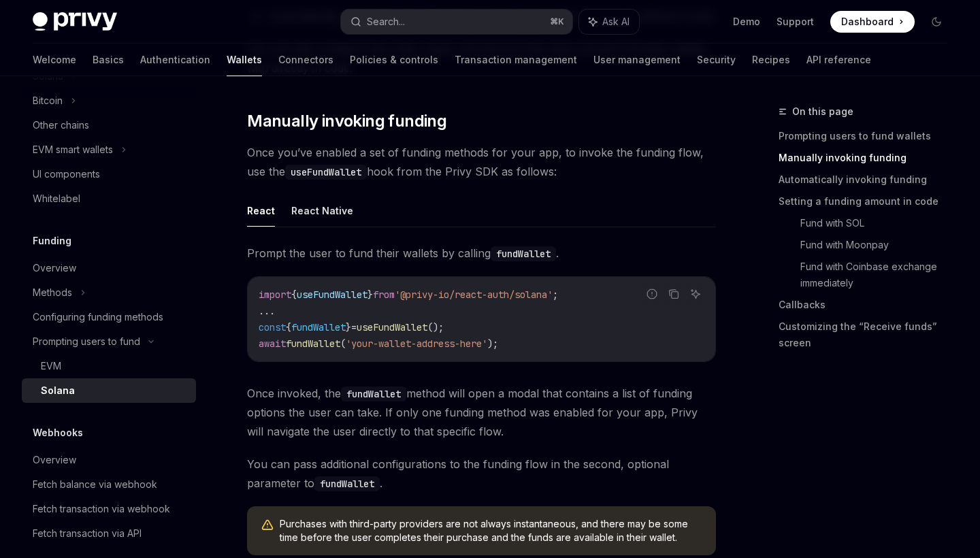
scroll to position [398, 0]
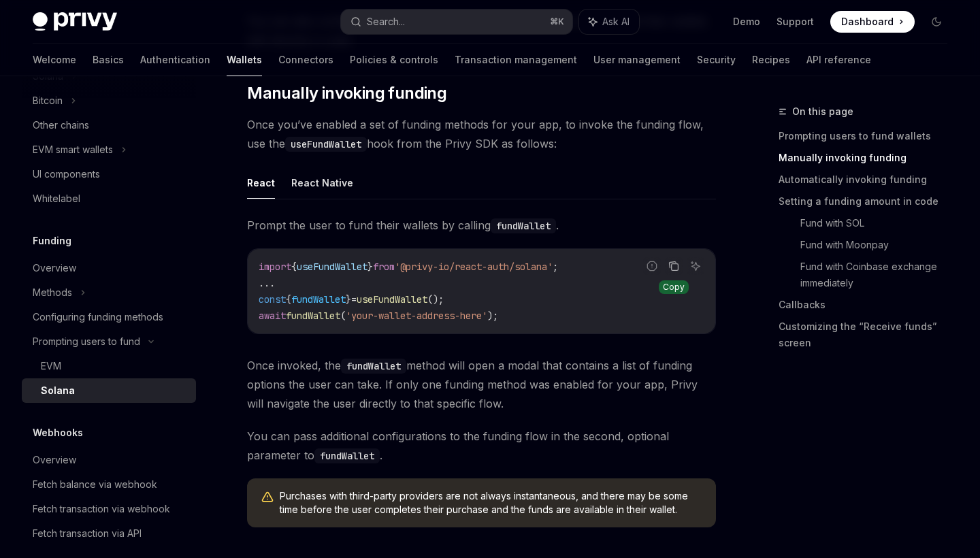
click at [672, 266] on icon "Copy the contents from the code block" at bounding box center [673, 266] width 11 height 11
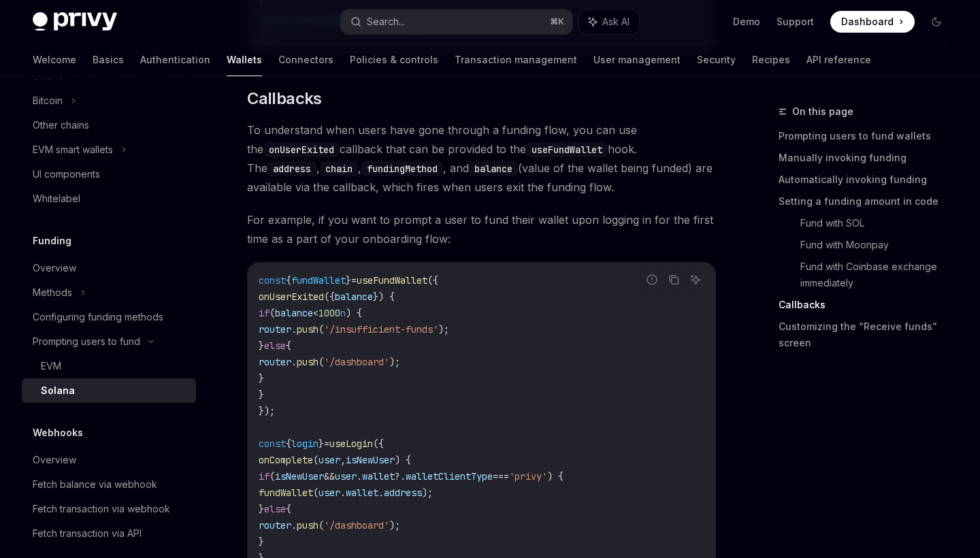
scroll to position [2188, 0]
click at [676, 278] on icon "Copy the contents from the code block" at bounding box center [675, 281] width 7 height 7
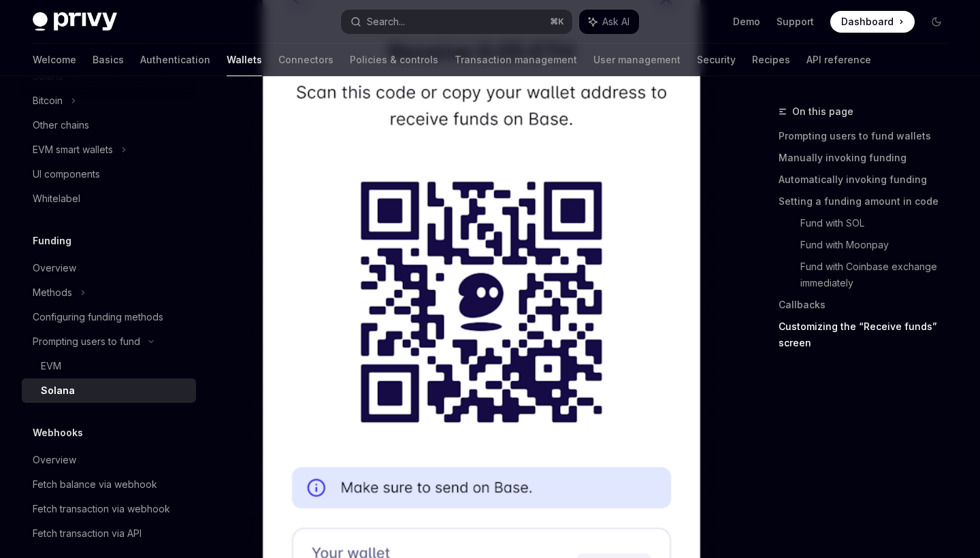
scroll to position [3643, 0]
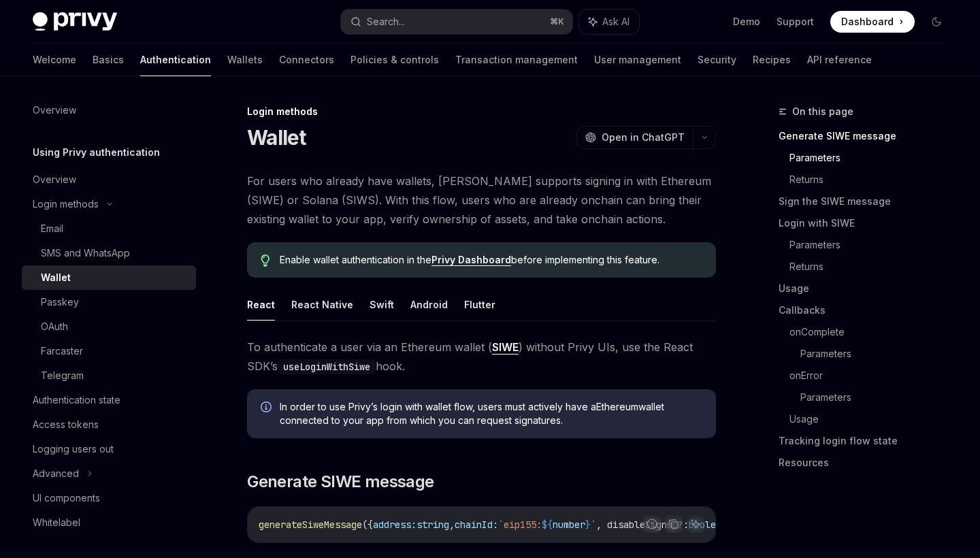
scroll to position [634, 0]
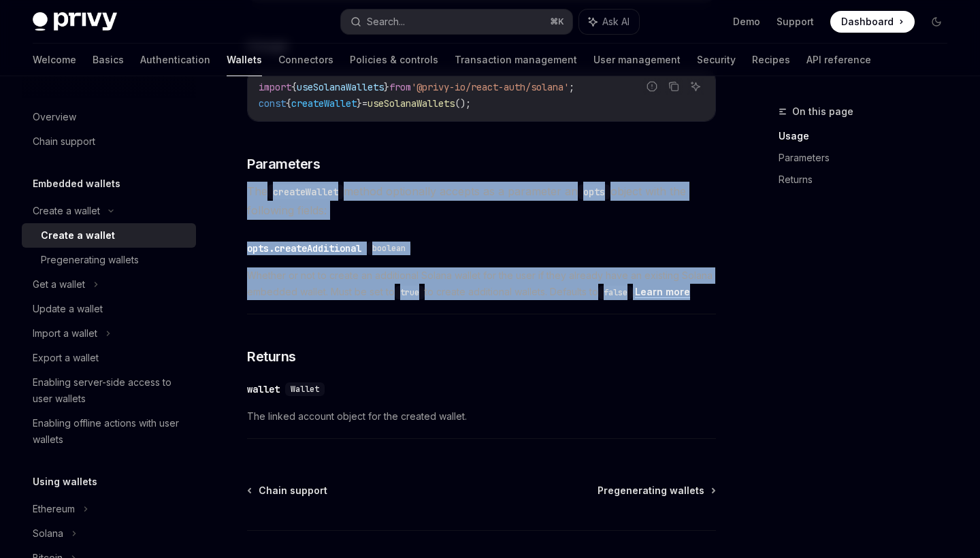
scroll to position [630, 0]
